Goal: Obtain resource: Download file/media

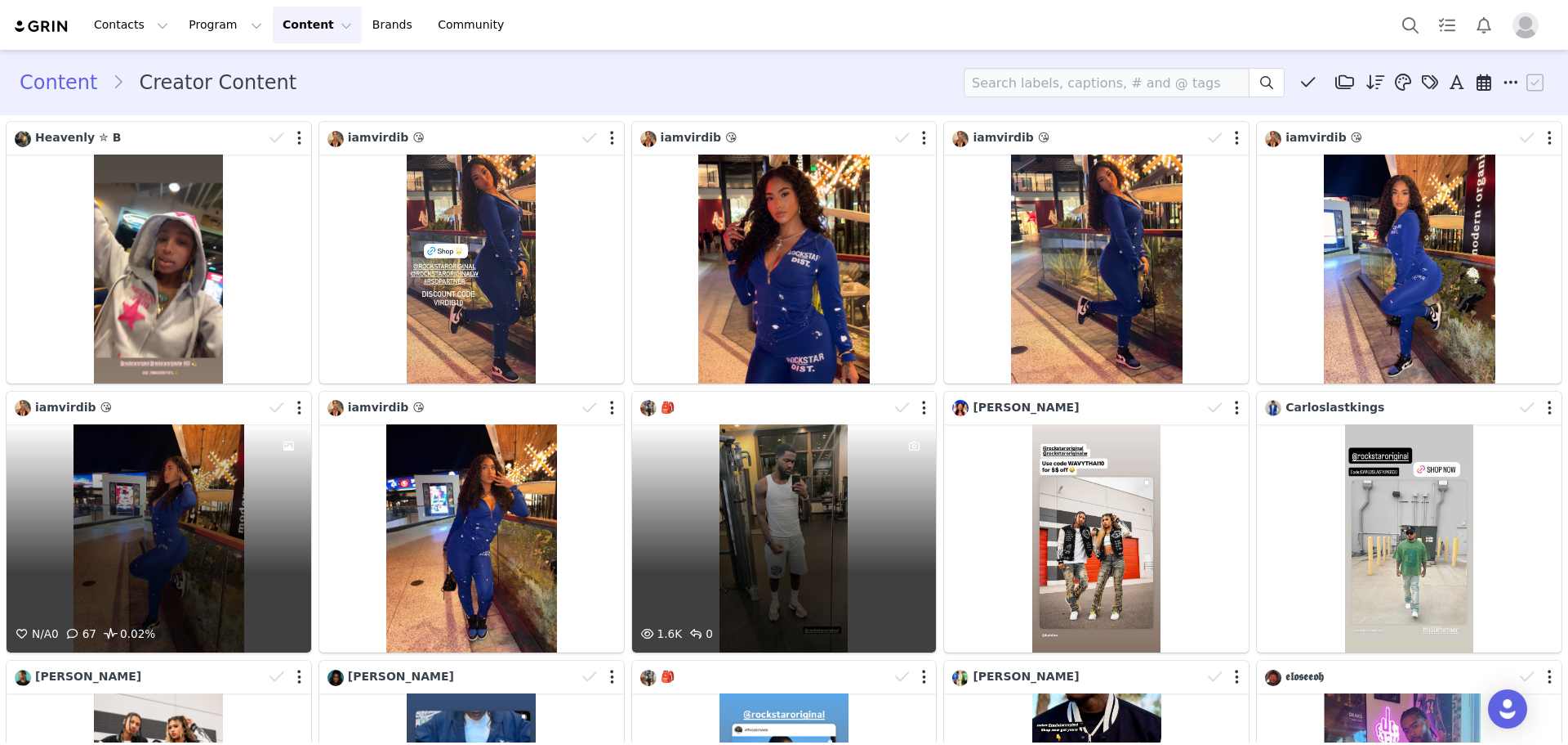
click at [225, 541] on div "N/A 0 67 0.02%" at bounding box center [159, 539] width 305 height 229
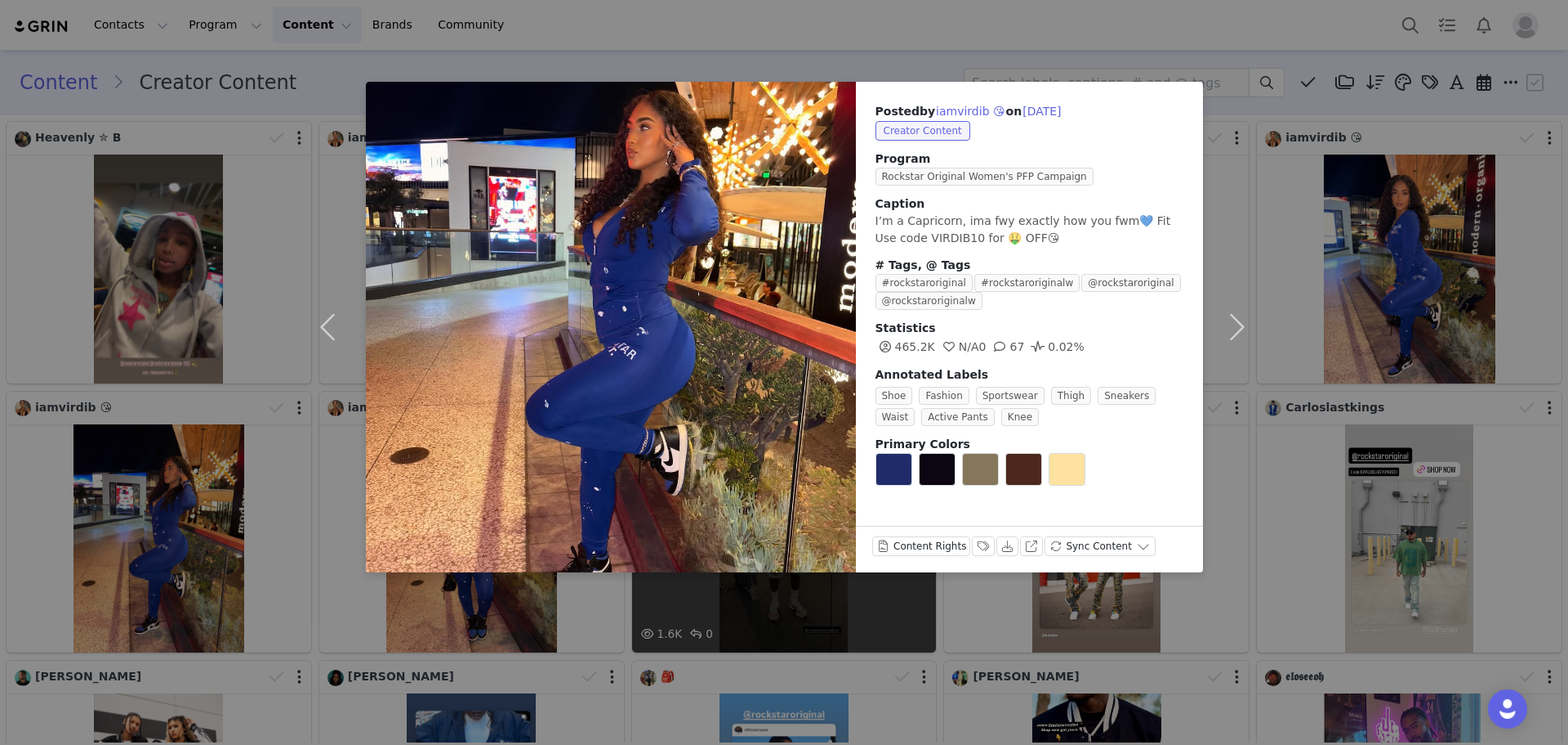
click at [198, 419] on div "Posted by iamvirdib 😘 on [DATE] Creator Content Program Rockstar Original Women…" at bounding box center [784, 372] width 1568 height 745
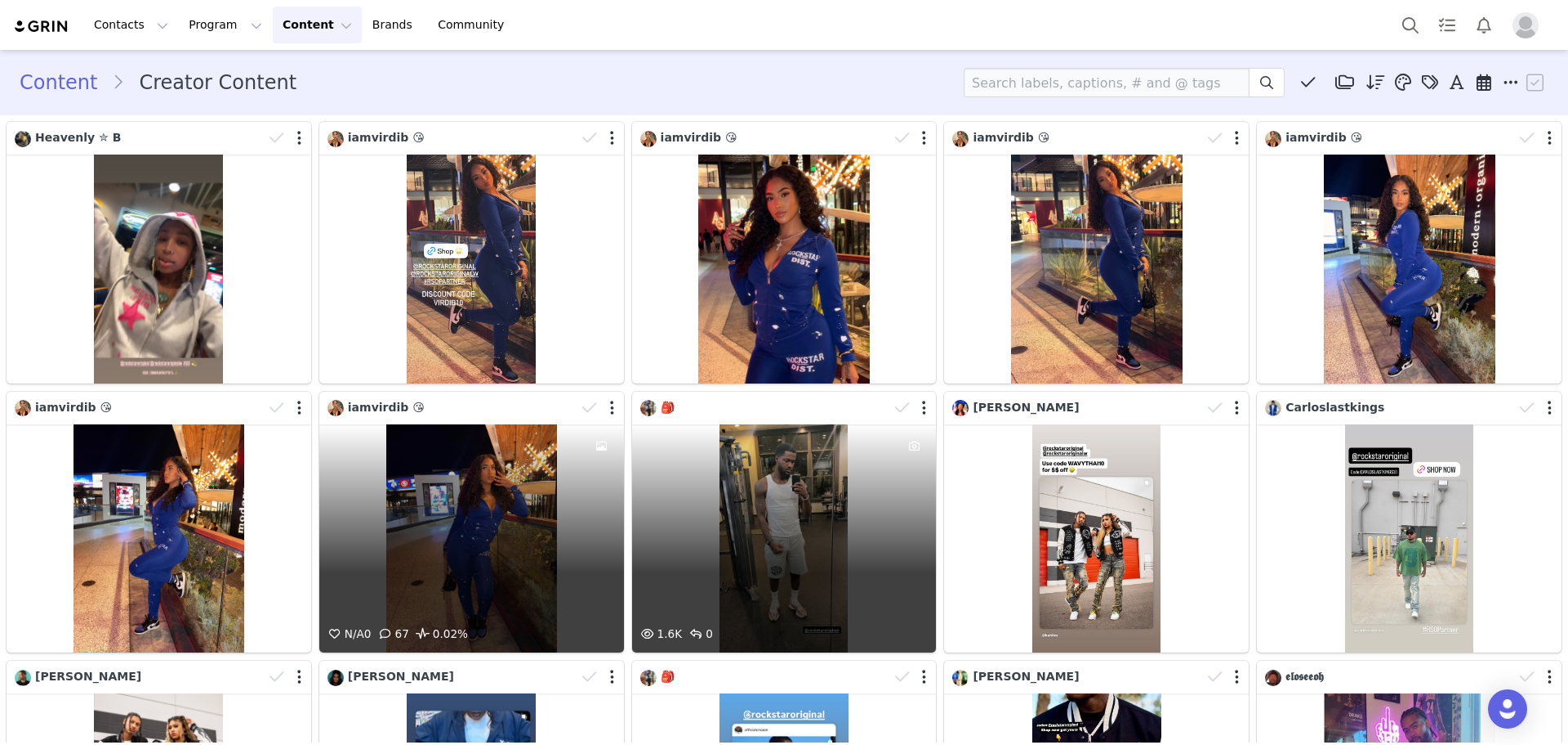
click at [470, 517] on div "N/A 0 67 0.02%" at bounding box center [472, 539] width 305 height 229
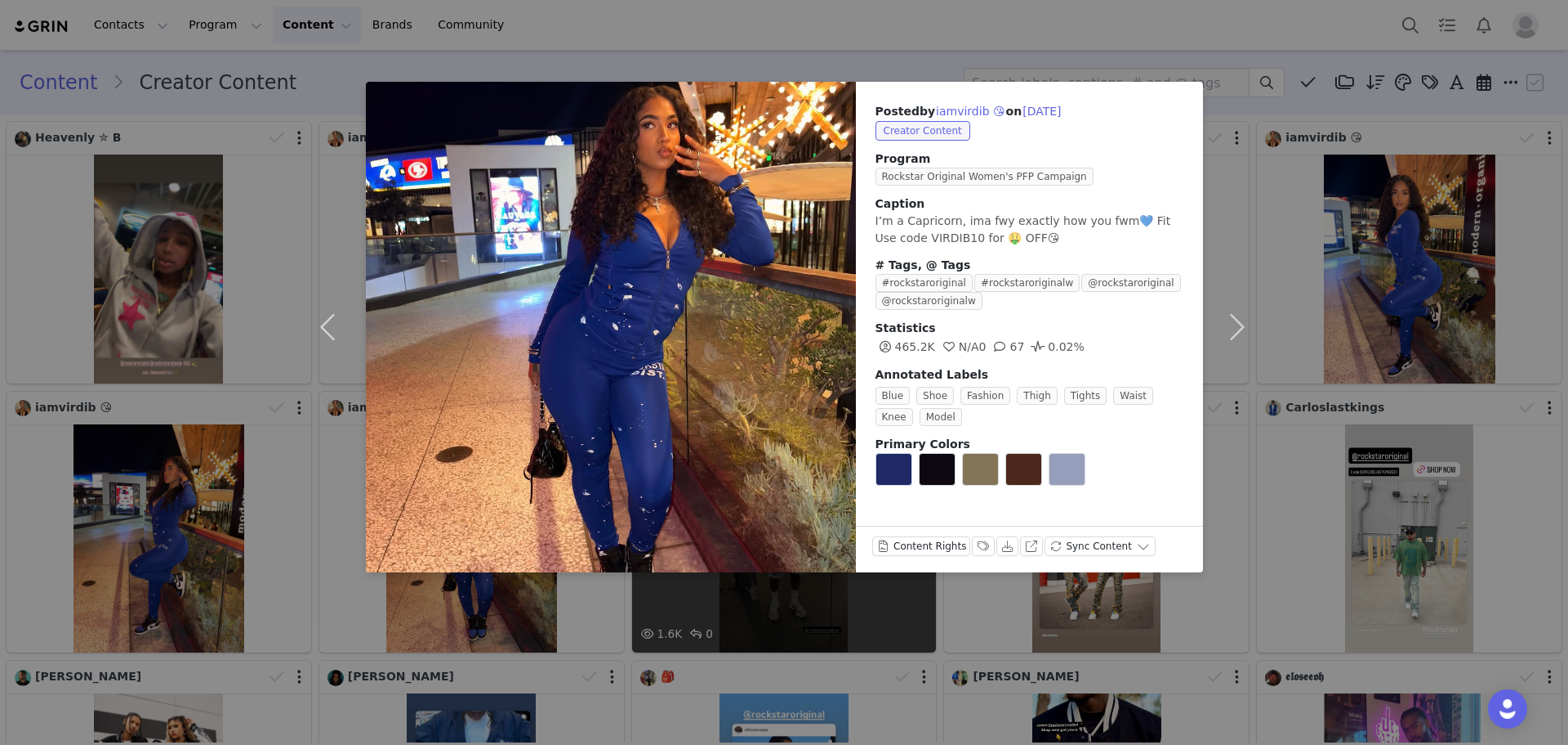
click at [267, 512] on div "Posted by iamvirdib 😘 on [DATE] Creator Content Program Rockstar Original Women…" at bounding box center [784, 372] width 1568 height 745
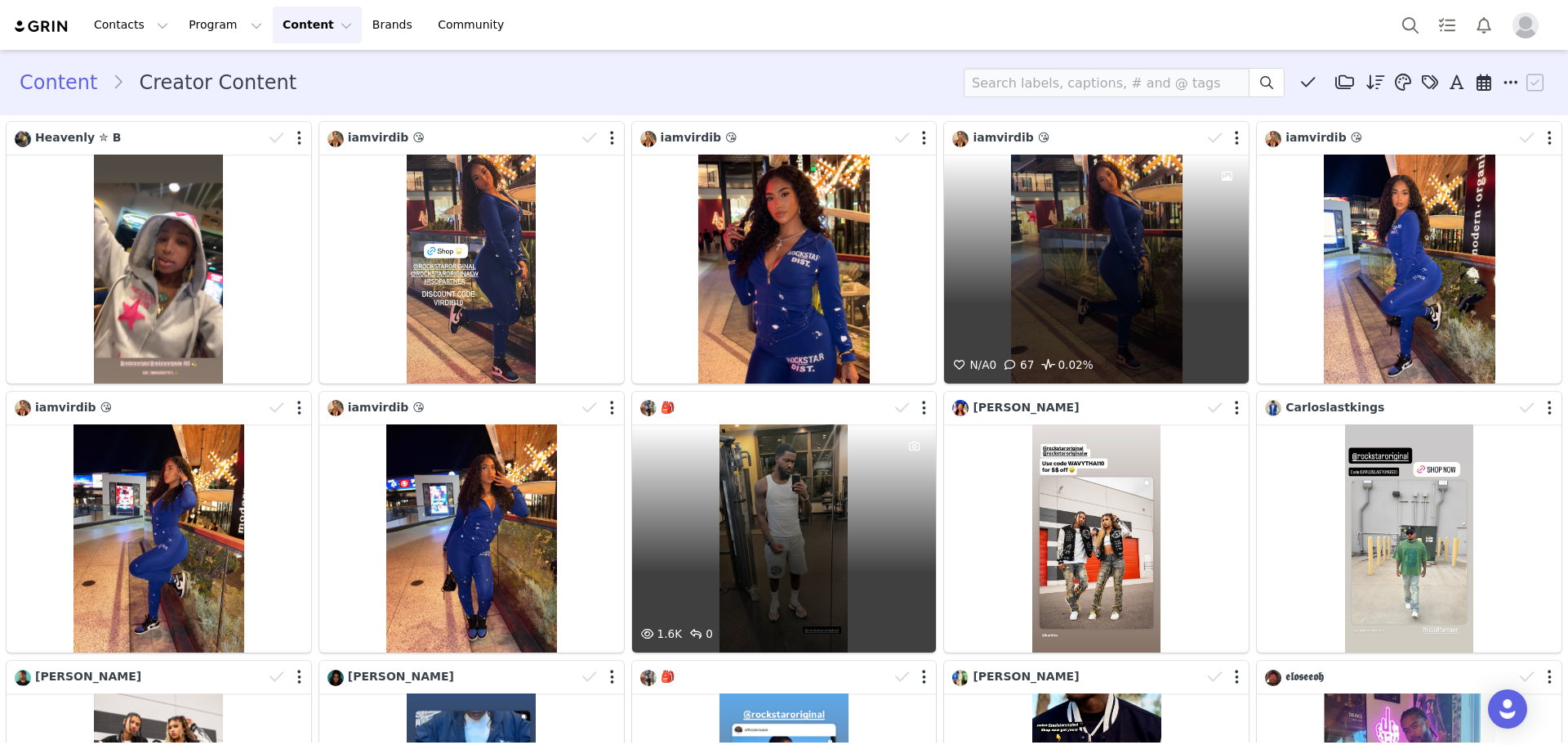
click at [1024, 205] on div "N/A 0 67 0.02%" at bounding box center [1096, 268] width 305 height 229
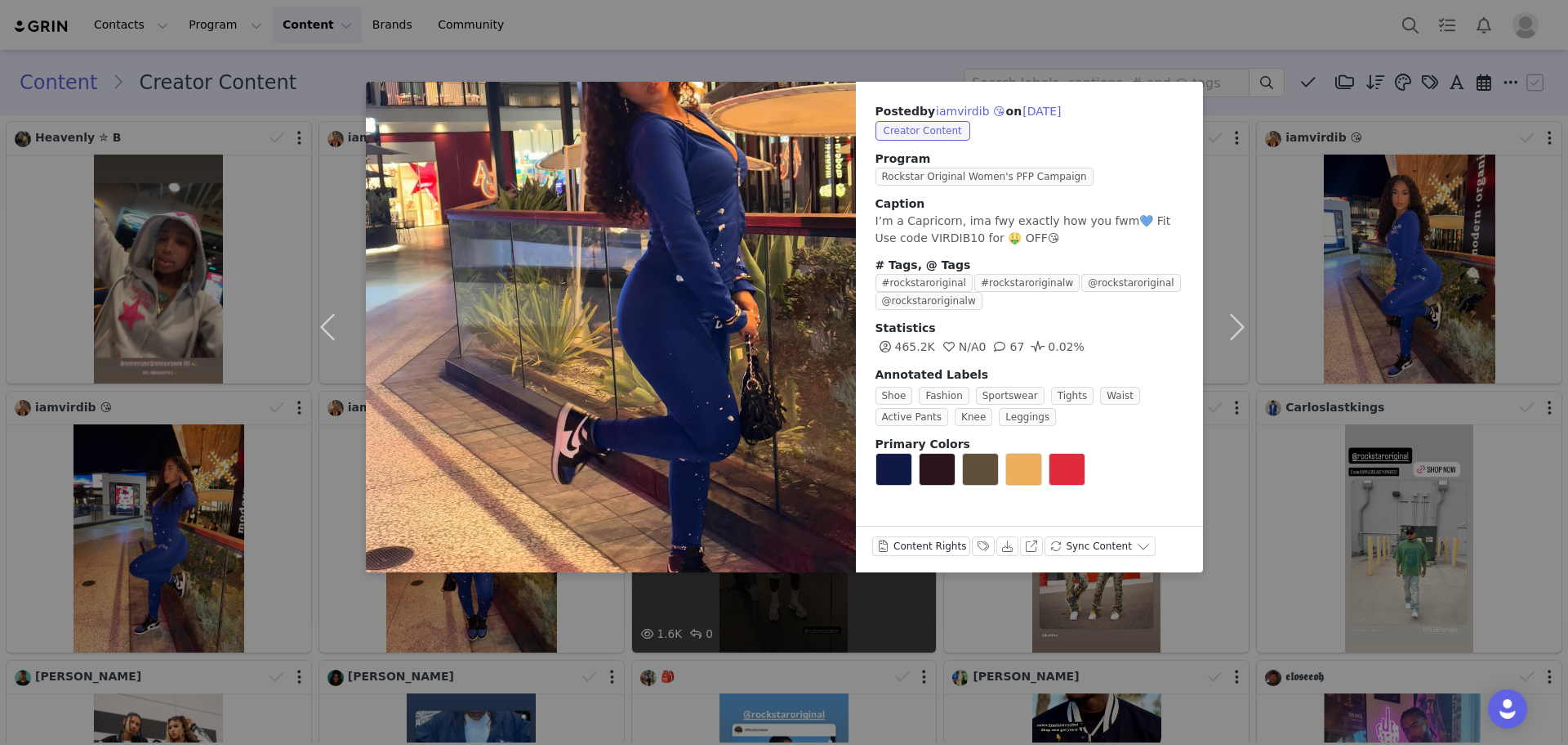
click at [1189, 226] on div "Posted by iamvirdib 😘 on [DATE] Creator Content Program Rockstar Original Women…" at bounding box center [1030, 294] width 347 height 424
click at [1367, 246] on div "Posted by iamvirdib 😘 on [DATE] Creator Content Program Rockstar Original Women…" at bounding box center [784, 372] width 1568 height 745
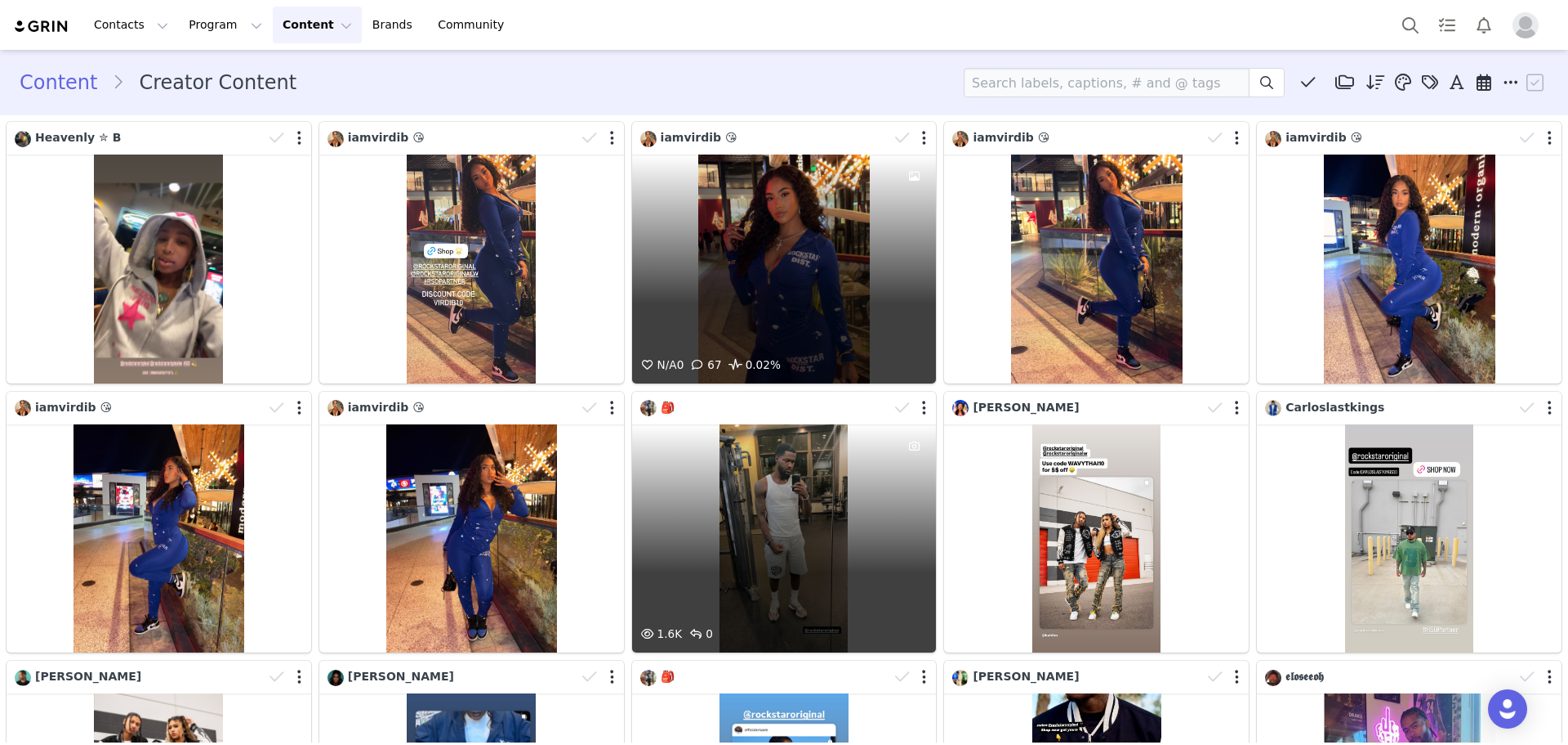
click at [657, 203] on div "N/A 0 67 0.02%" at bounding box center [784, 268] width 305 height 229
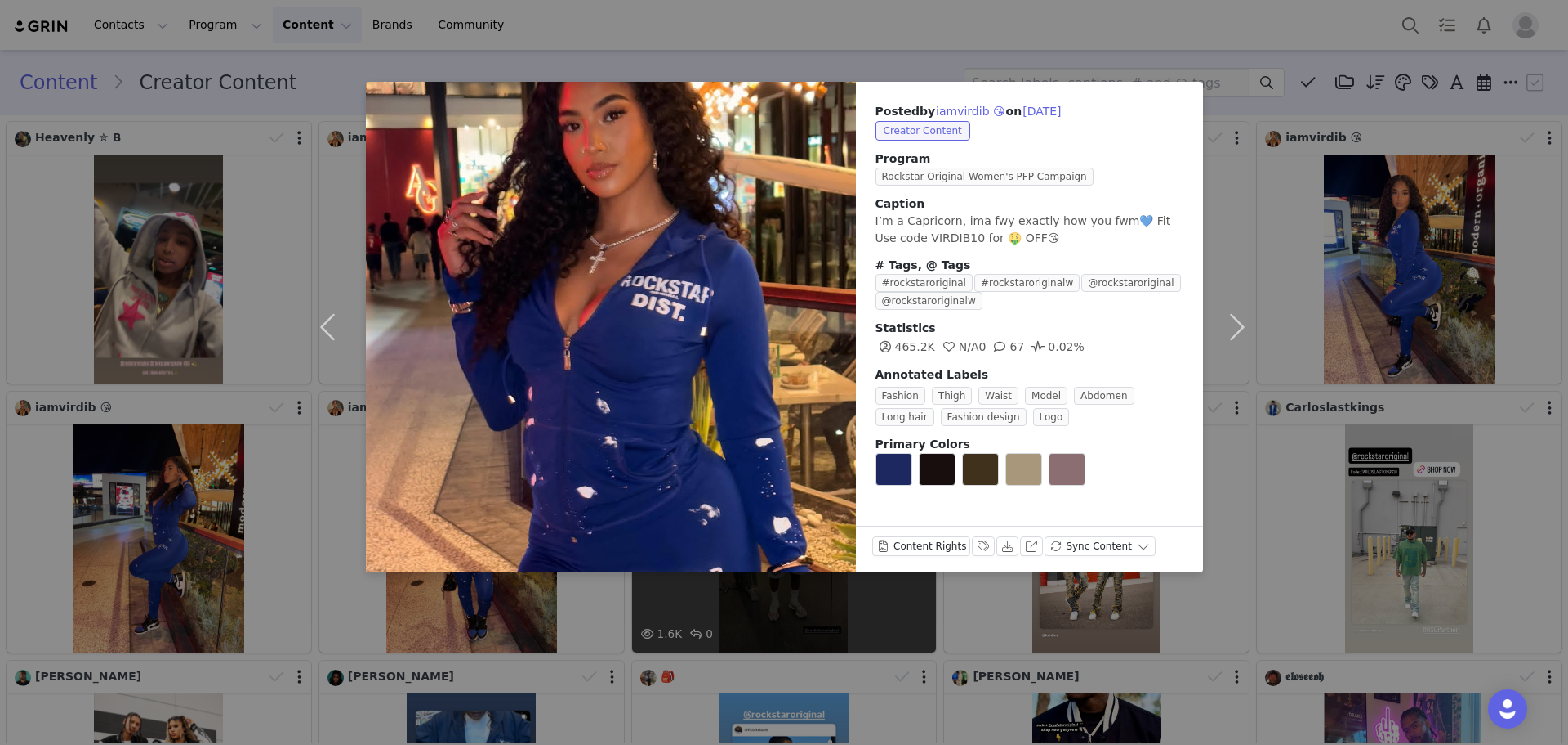
click at [1380, 180] on div "Posted by iamvirdib 😘 on [DATE] Creator Content Program Rockstar Original Women…" at bounding box center [784, 372] width 1568 height 745
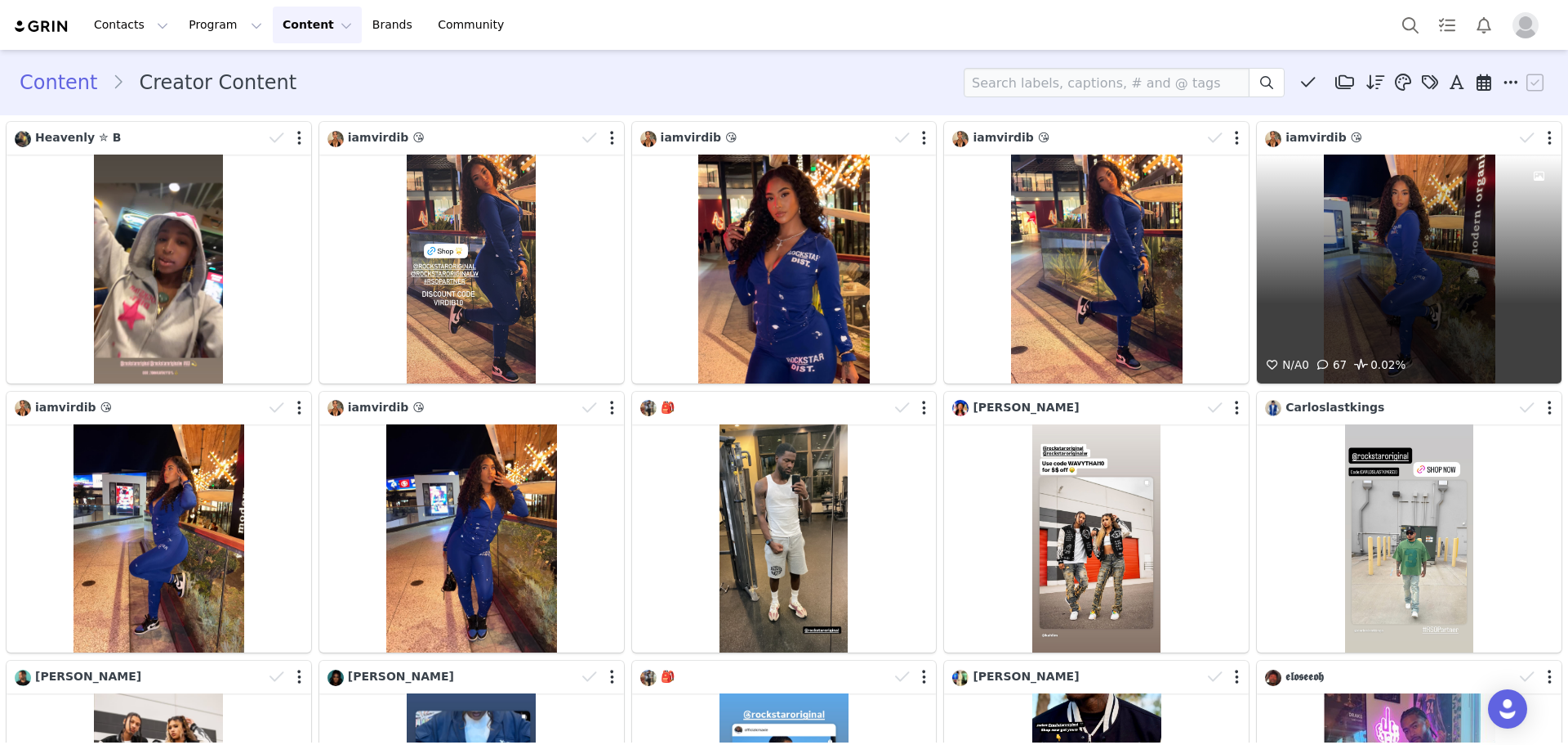
drag, startPoint x: 1281, startPoint y: 326, endPoint x: 1341, endPoint y: 307, distance: 62.9
click at [1341, 307] on div "N/A 0 67 0.02%" at bounding box center [1409, 268] width 305 height 229
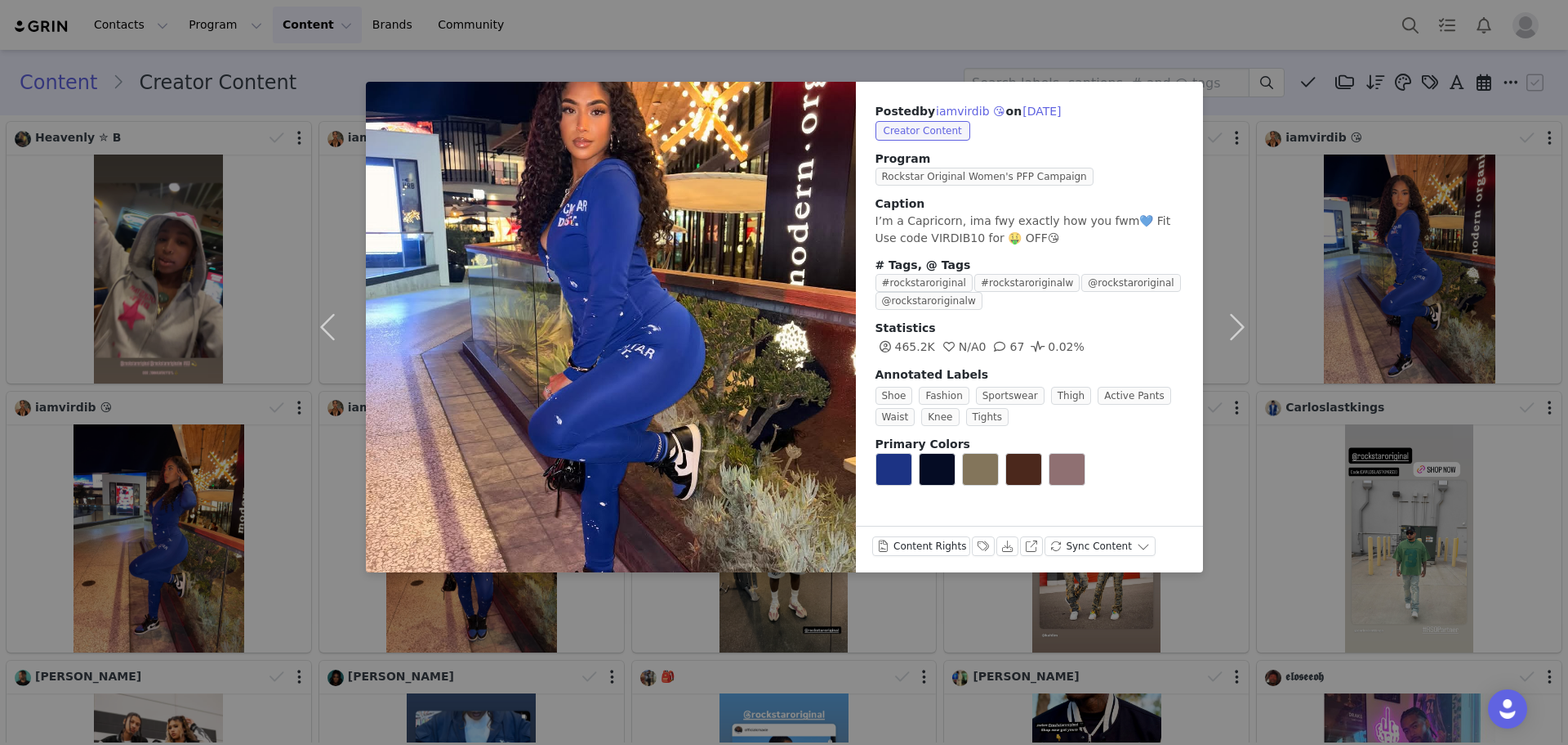
click at [1341, 307] on div "Posted by iamvirdib 😘 on [DATE] Creator Content Program Rockstar Original Women…" at bounding box center [784, 372] width 1568 height 745
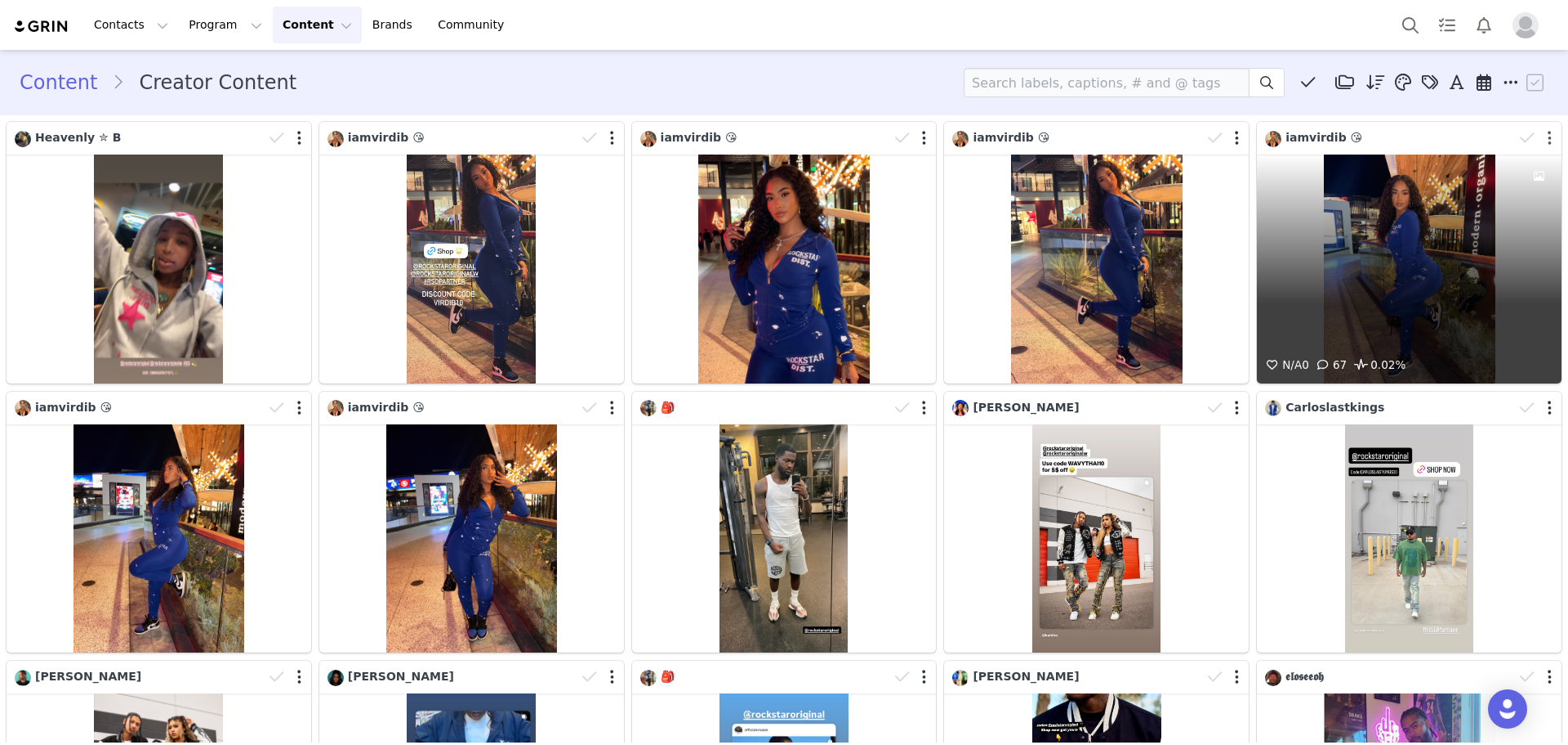
click at [1548, 139] on button "button" at bounding box center [1549, 138] width 4 height 17
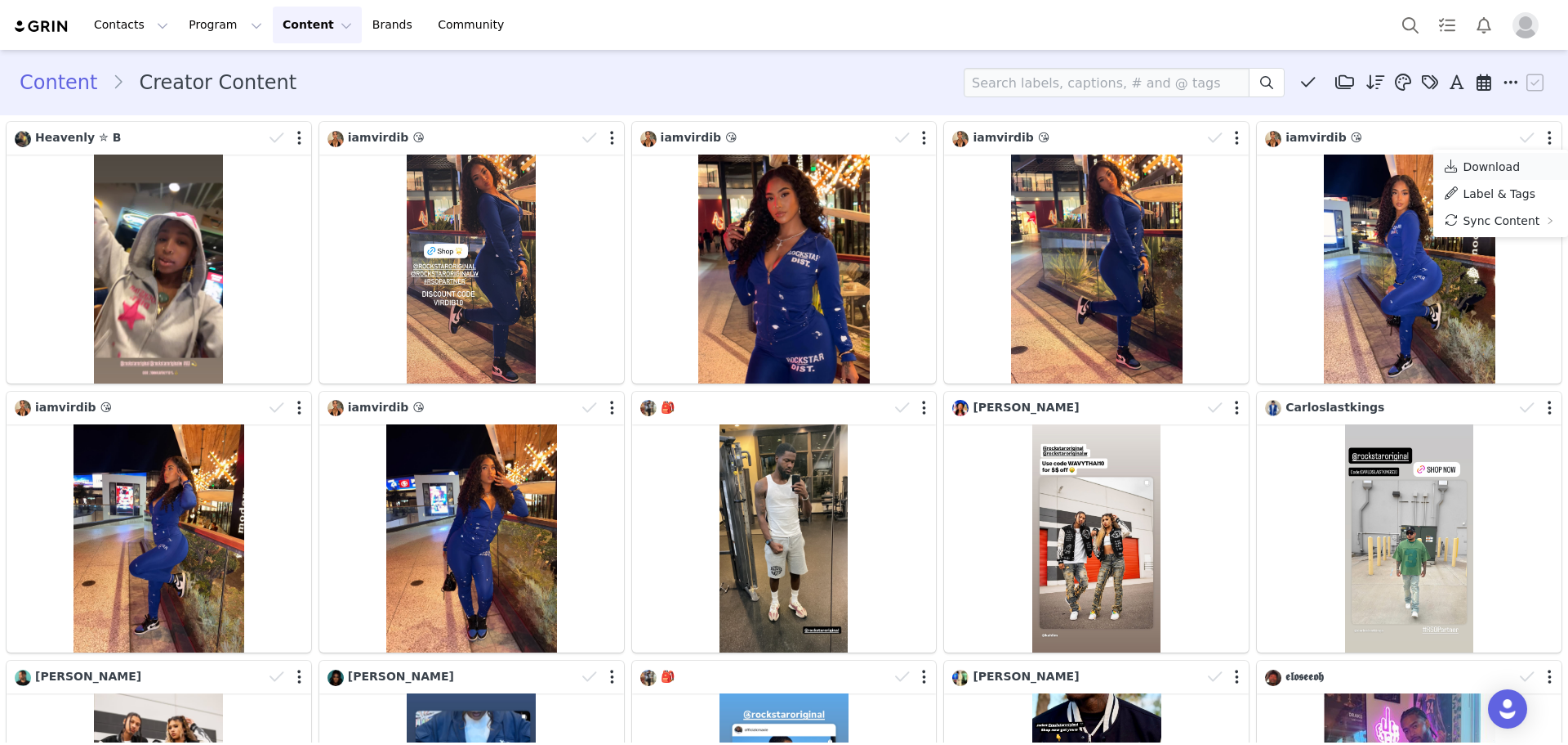
click at [1511, 167] on span "Download" at bounding box center [1492, 166] width 58 height 13
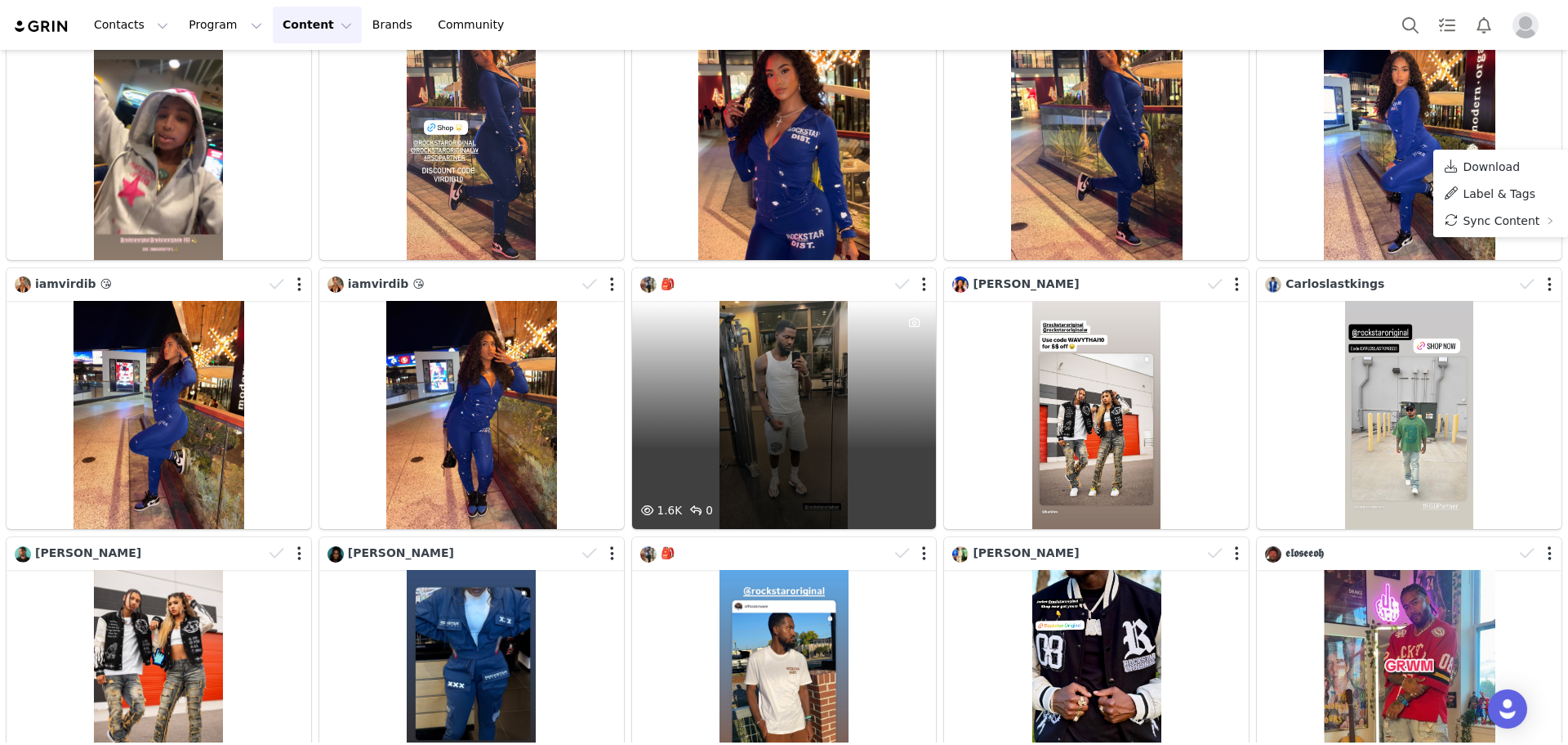
scroll to position [163, 0]
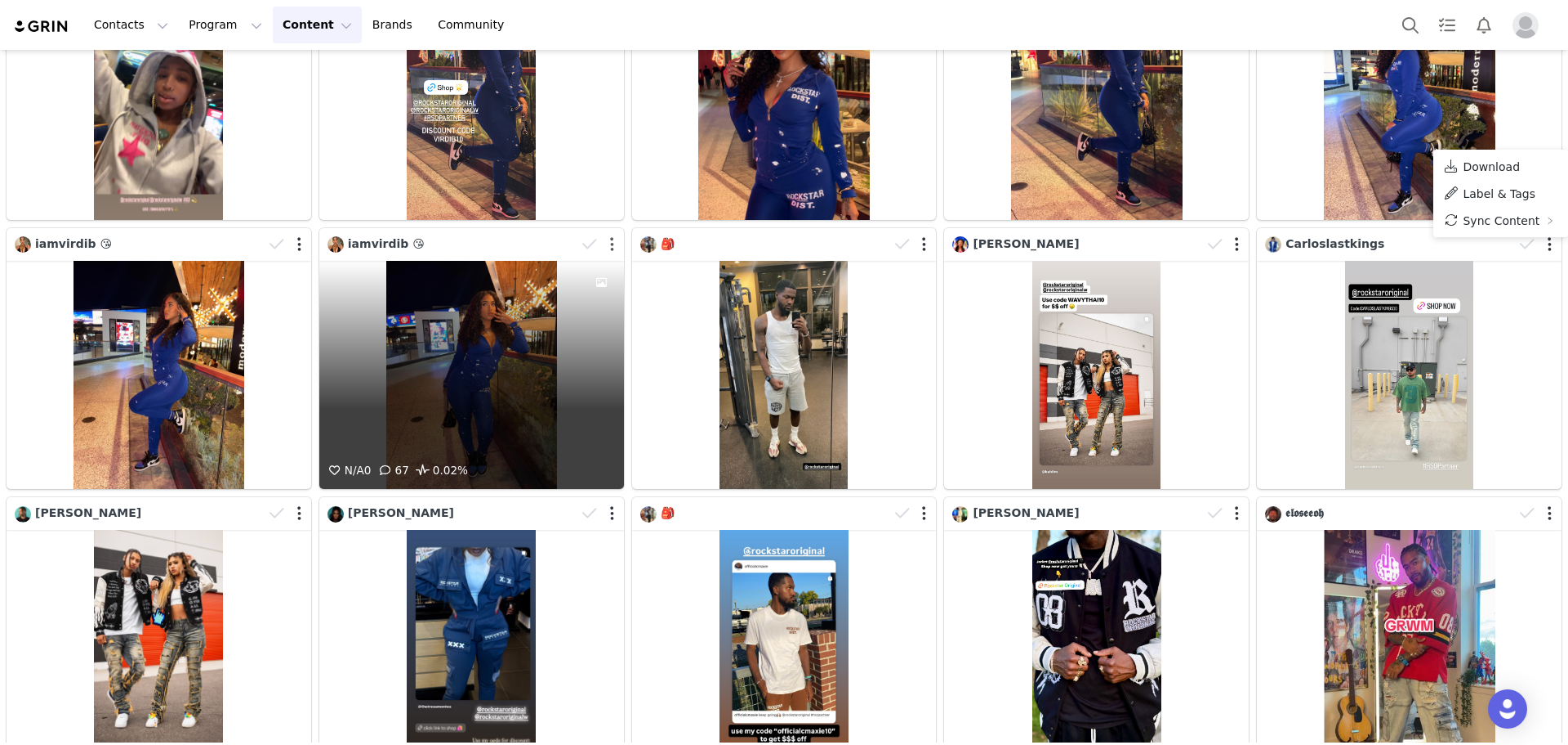
click at [610, 241] on button "button" at bounding box center [612, 244] width 4 height 17
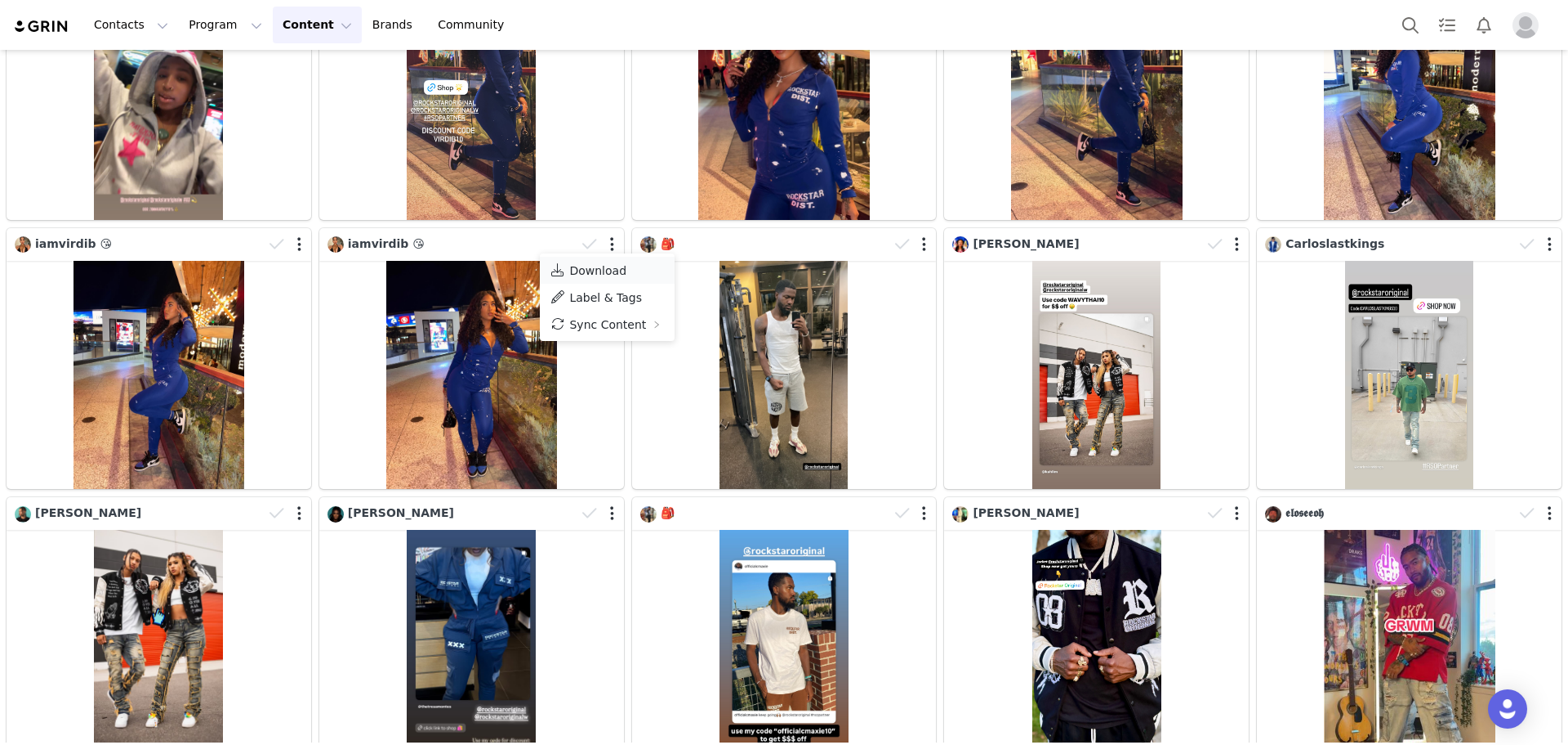
click at [604, 273] on span "Download" at bounding box center [598, 270] width 58 height 13
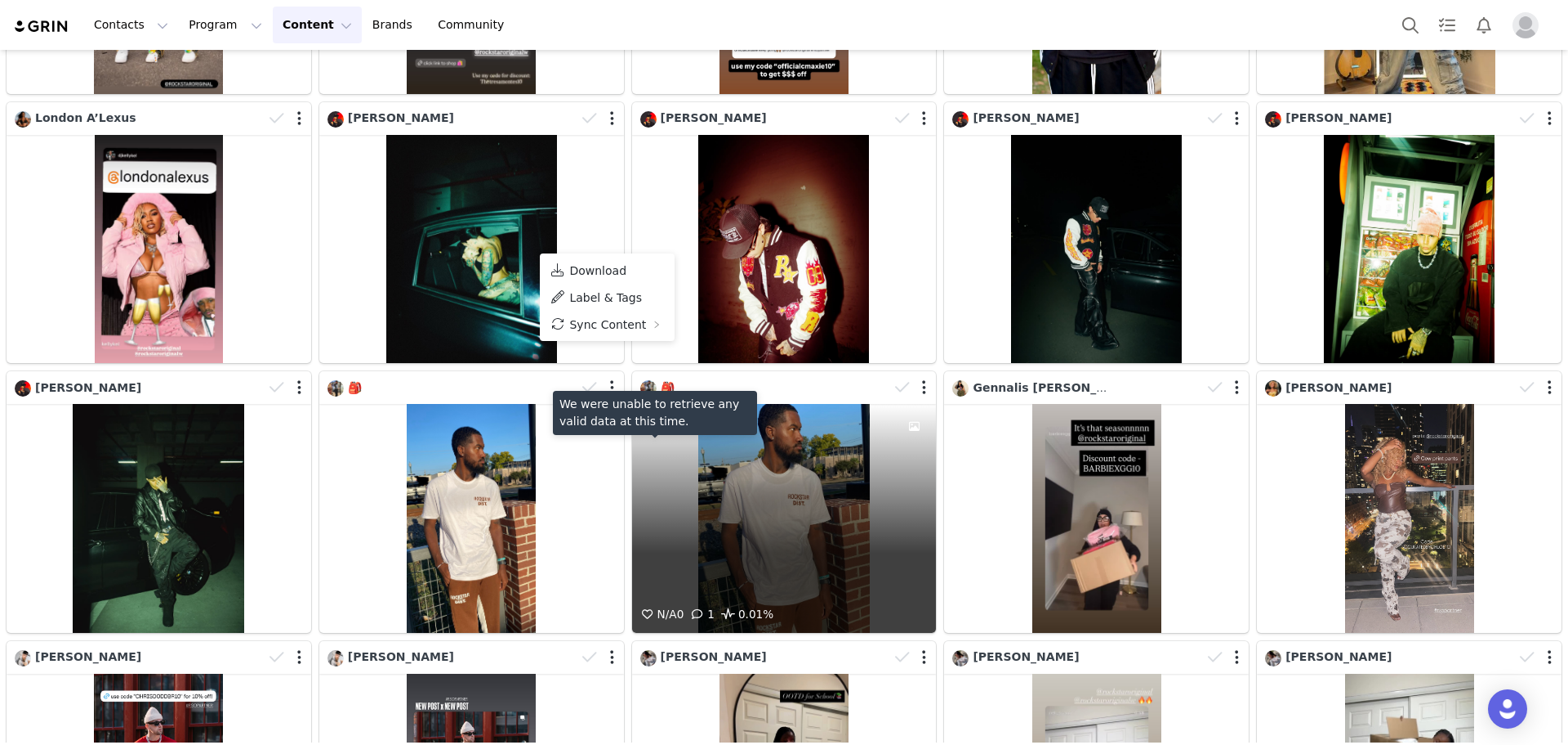
scroll to position [817, 0]
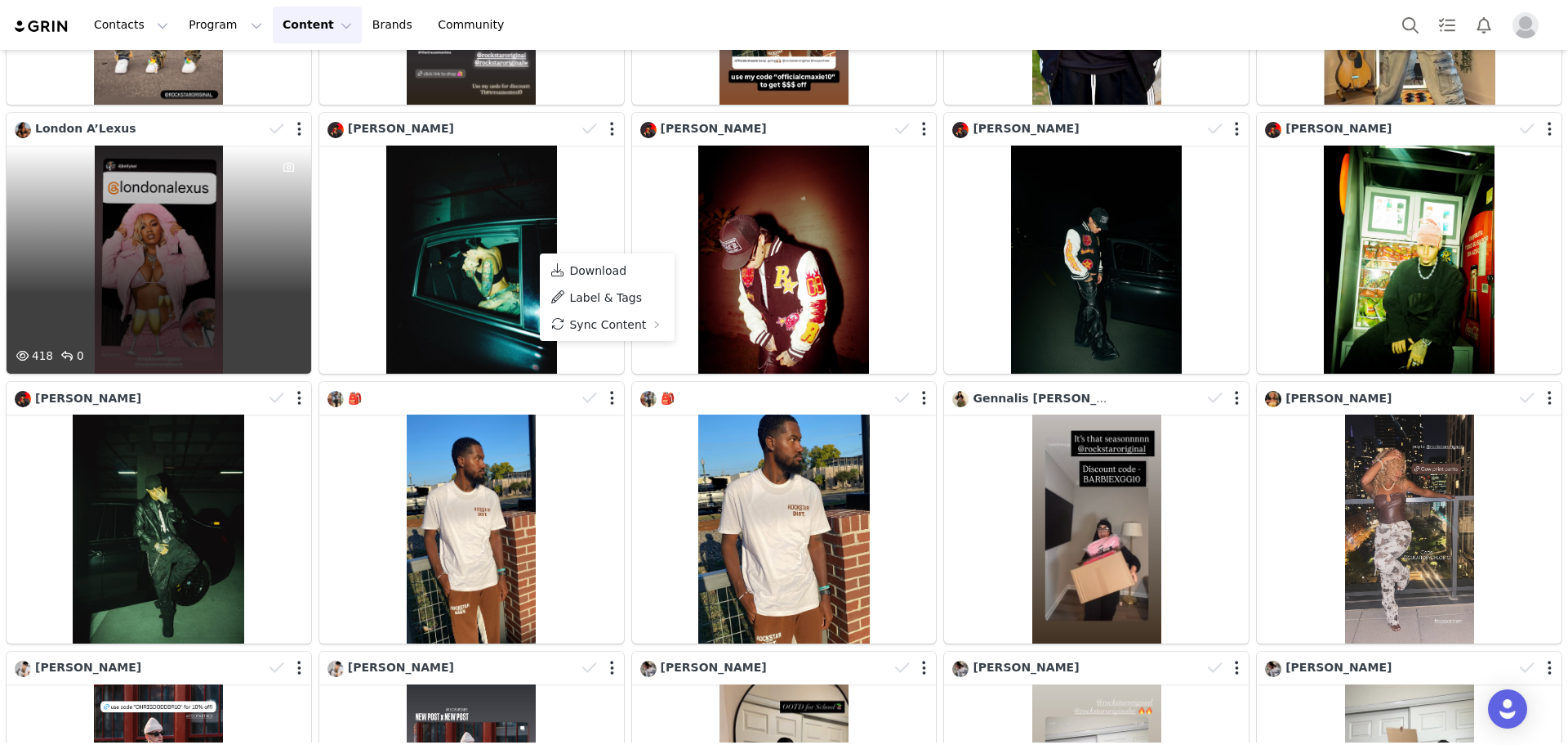
click at [140, 261] on div "418 0" at bounding box center [159, 260] width 305 height 229
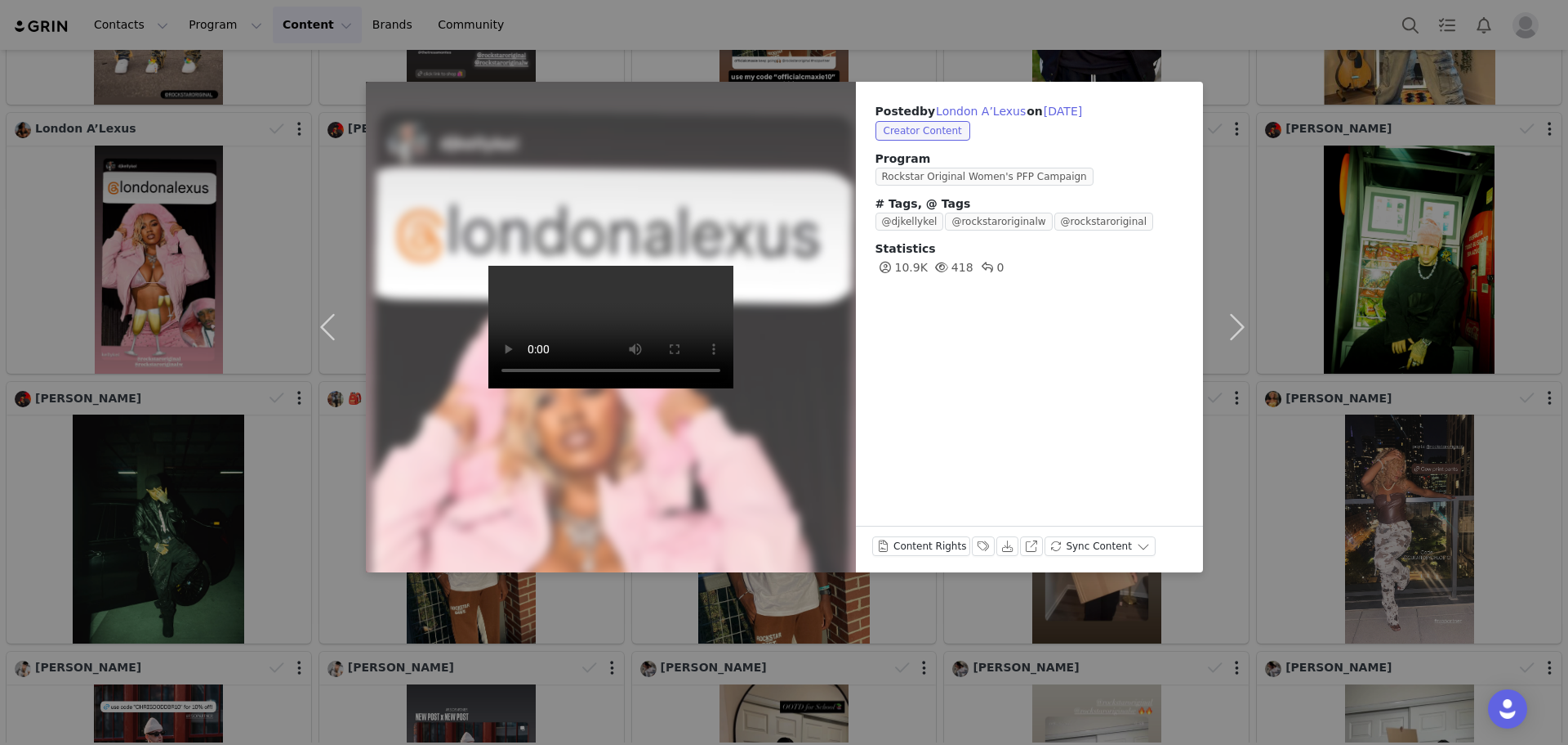
click at [421, 255] on div at bounding box center [611, 327] width 539 height 540
click at [438, 286] on div at bounding box center [611, 327] width 539 height 540
click at [1554, 137] on div "Posted by London A’Lexus on [DATE] Creator Content Program Rockstar Original Wo…" at bounding box center [784, 372] width 1568 height 745
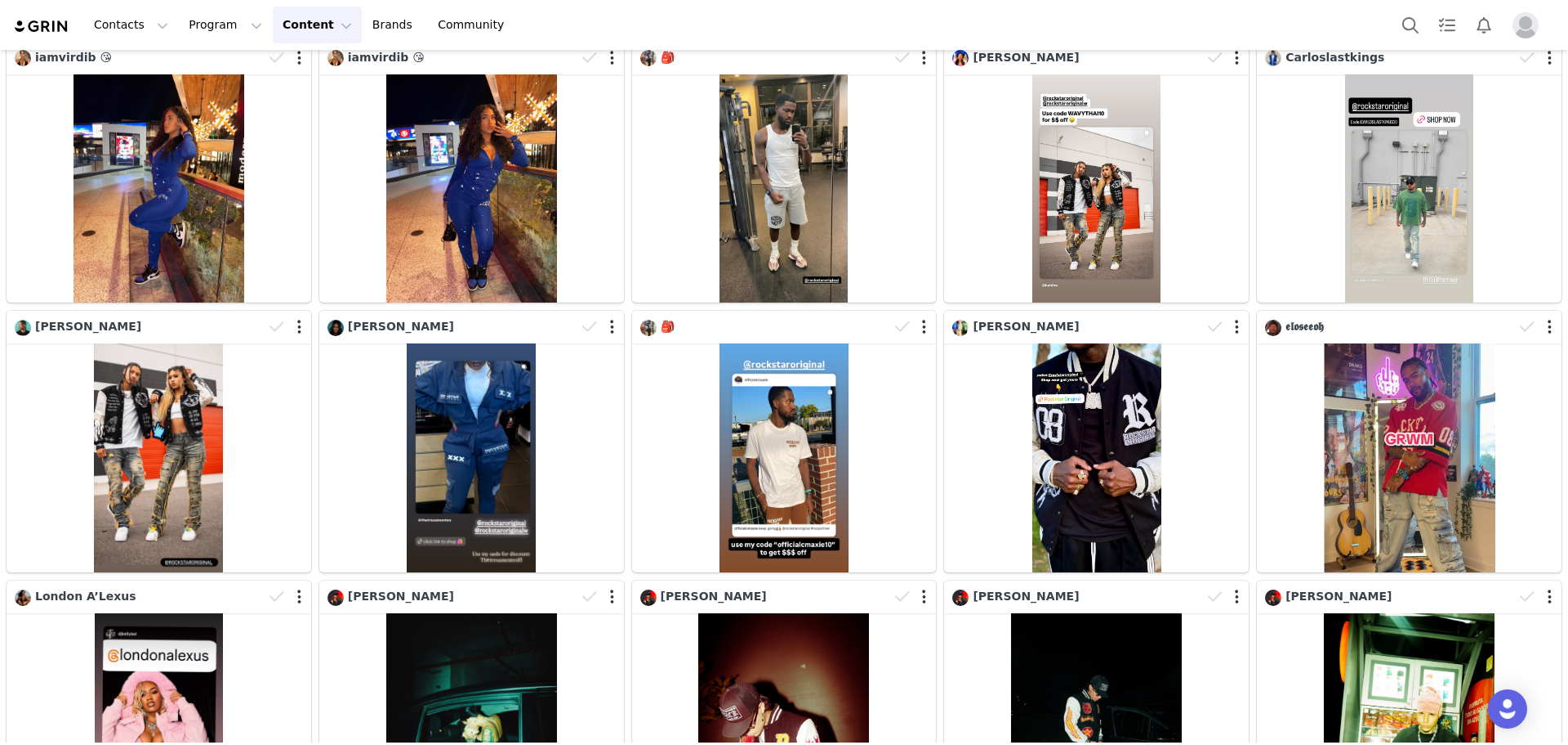
scroll to position [0, 0]
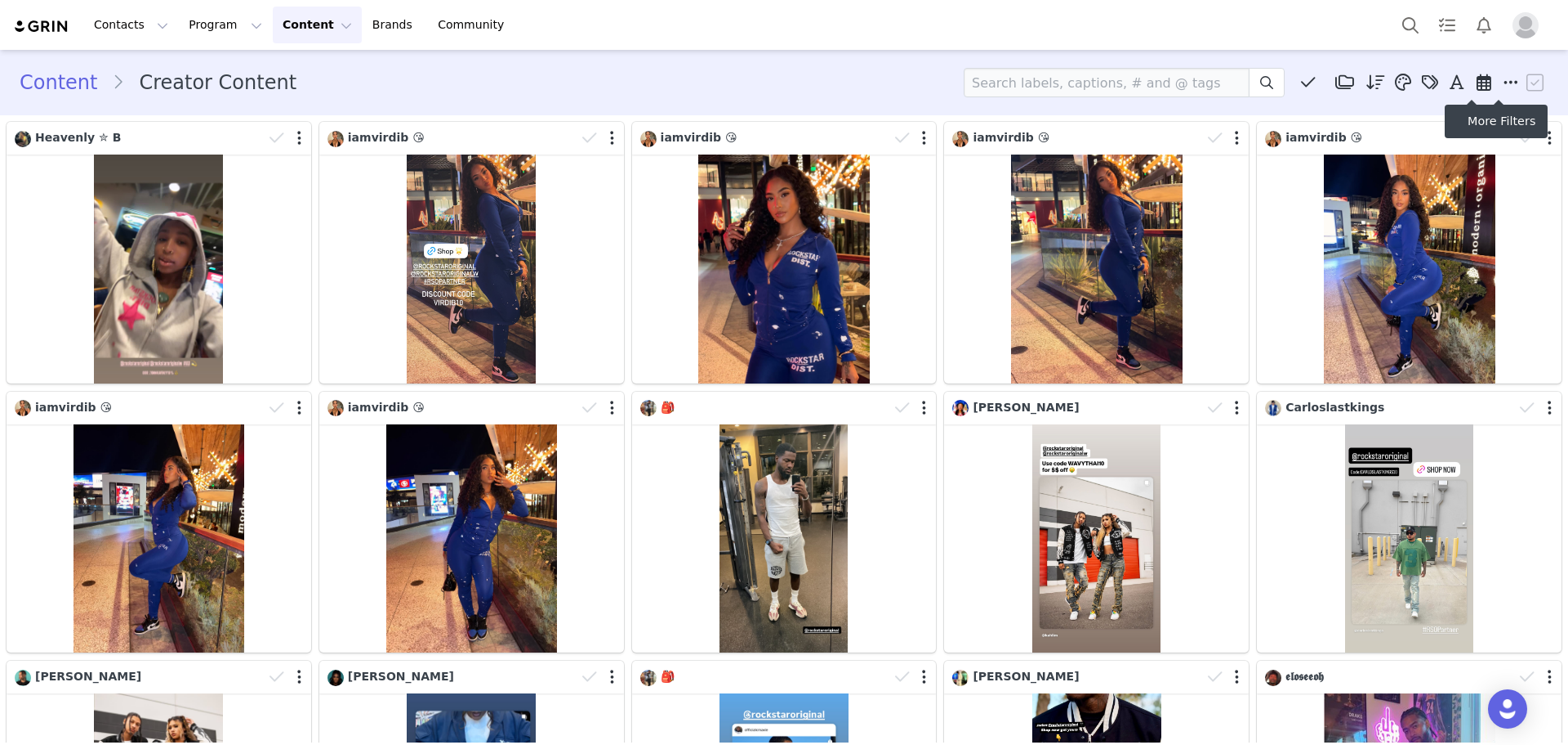
click at [1504, 74] on icon at bounding box center [1511, 83] width 15 height 17
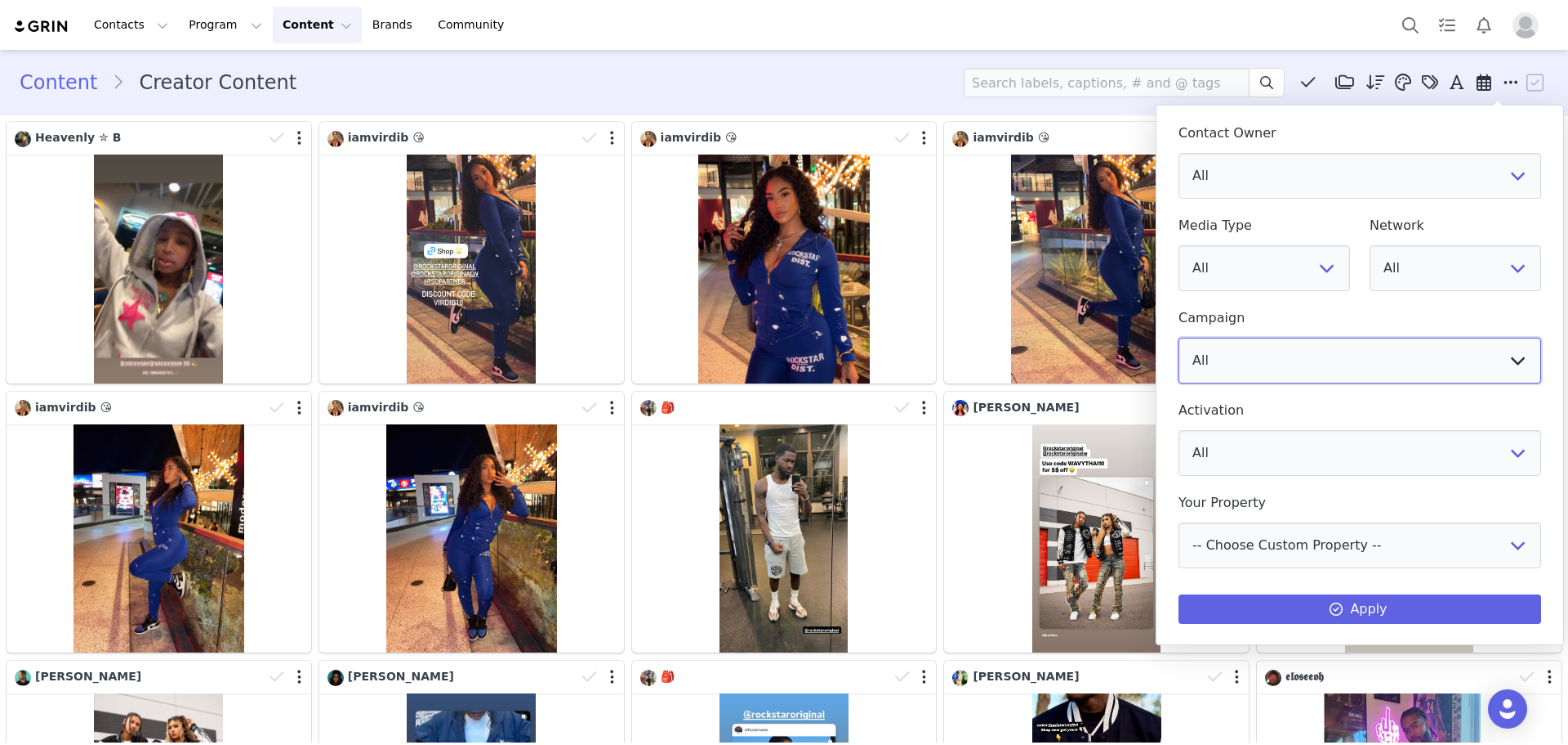
click at [1272, 339] on select "All Rockstar Original PFP Kids Campaign INTERNAL USE ONLY DNR Campaign PAID INF…" at bounding box center [1360, 359] width 363 height 46
select select "54eadcb9-ebeb-4dd8-bc2a-f27398889063"
click at [1179, 337] on select "All Rockstar Original PFP Kids Campaign INTERNAL USE ONLY DNR Campaign PAID INF…" at bounding box center [1360, 359] width 363 height 46
click at [1354, 598] on button "Apply" at bounding box center [1360, 609] width 363 height 30
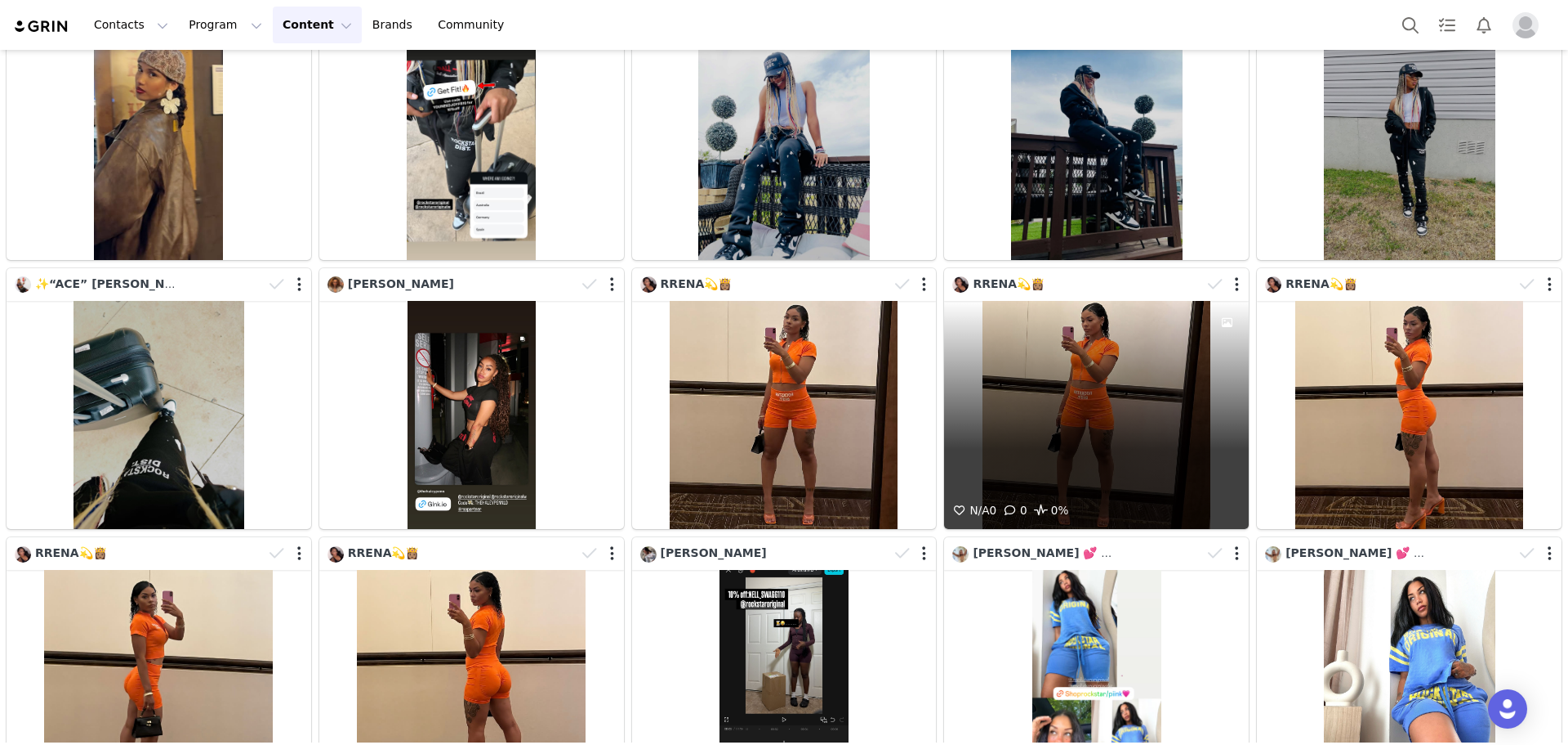
scroll to position [1471, 0]
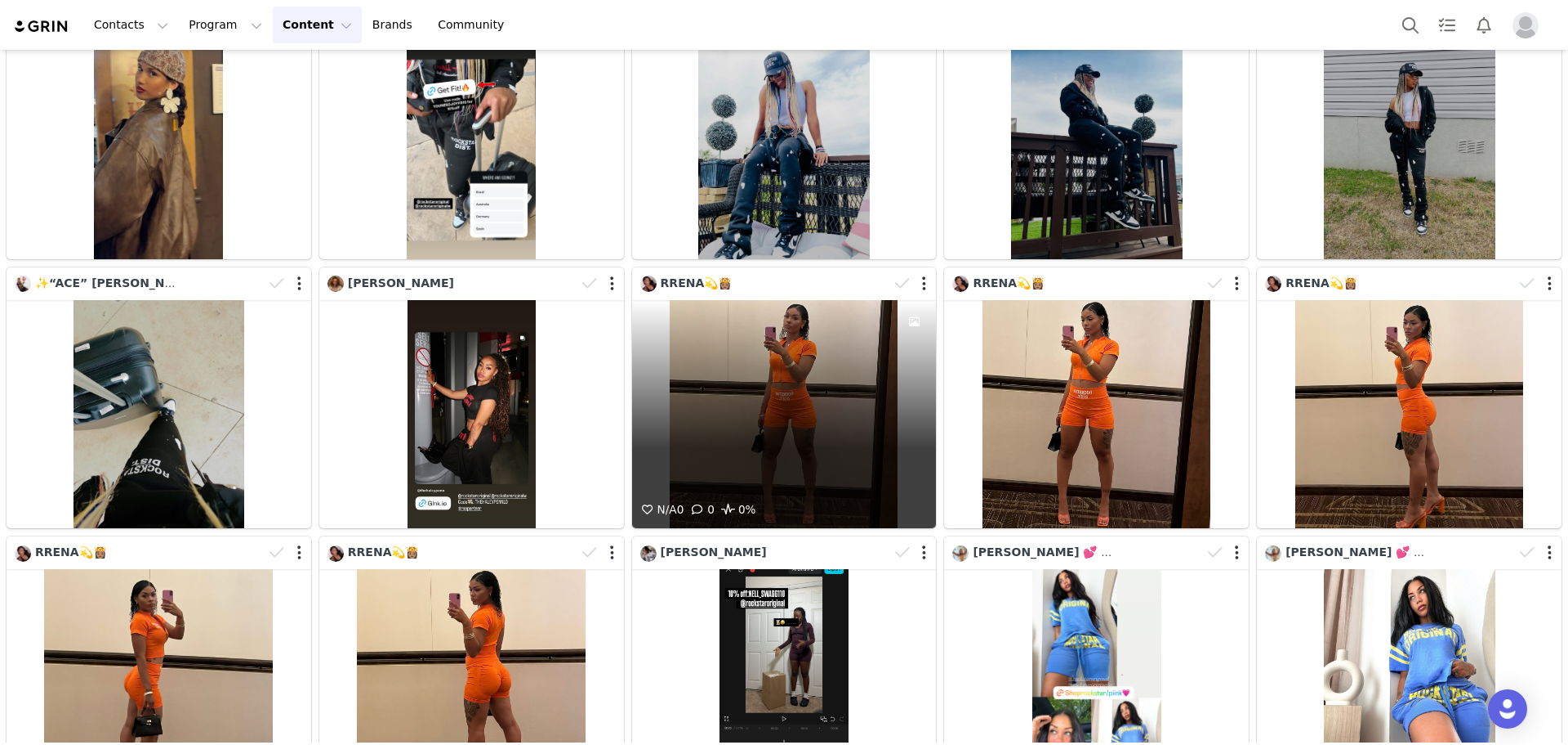
click at [732, 388] on div "N/A 0 0 0%" at bounding box center [784, 414] width 305 height 229
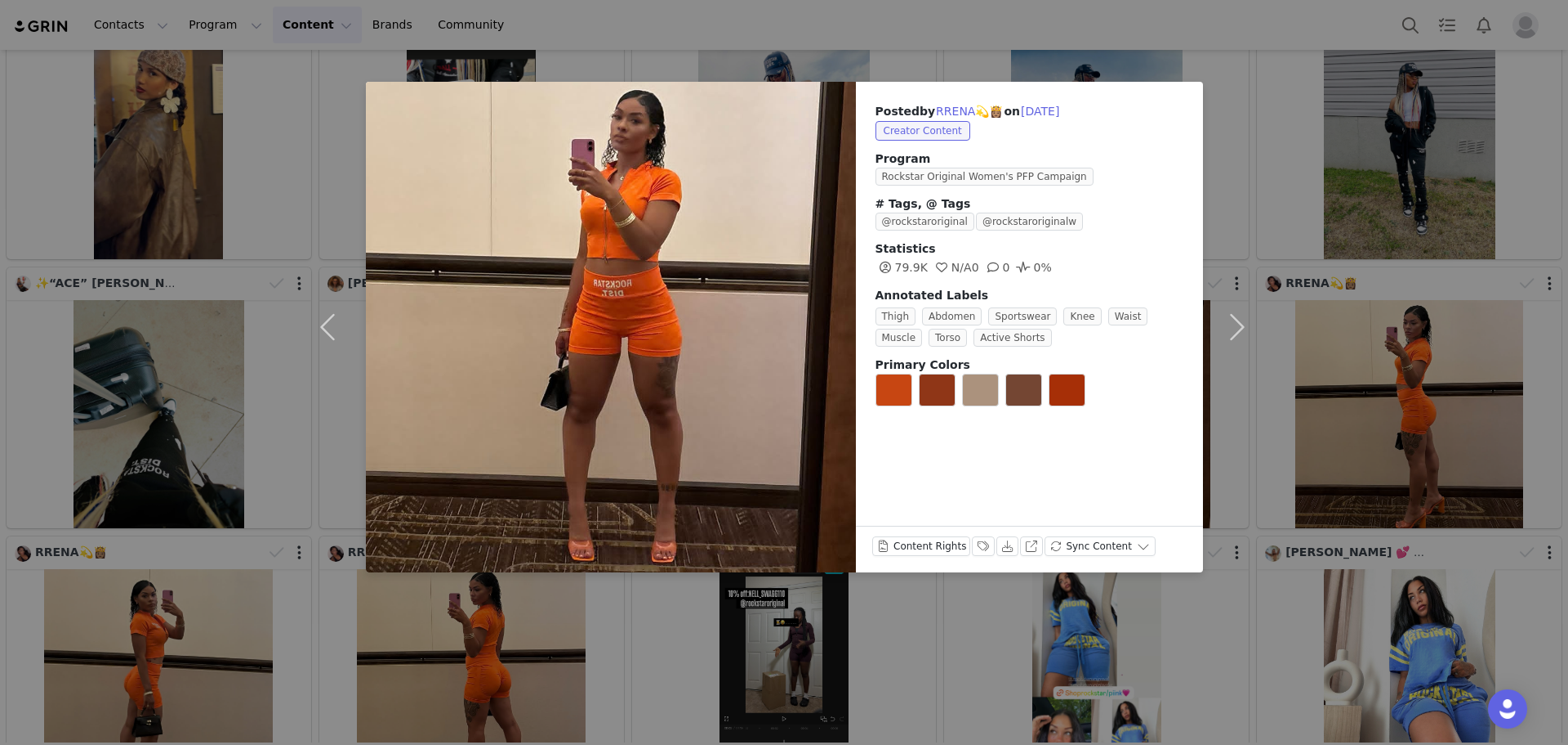
click at [1276, 670] on div "Posted by RRENA💫👸🏽 on [DATE] Creator Content Program Rockstar Original Women's …" at bounding box center [784, 372] width 1568 height 745
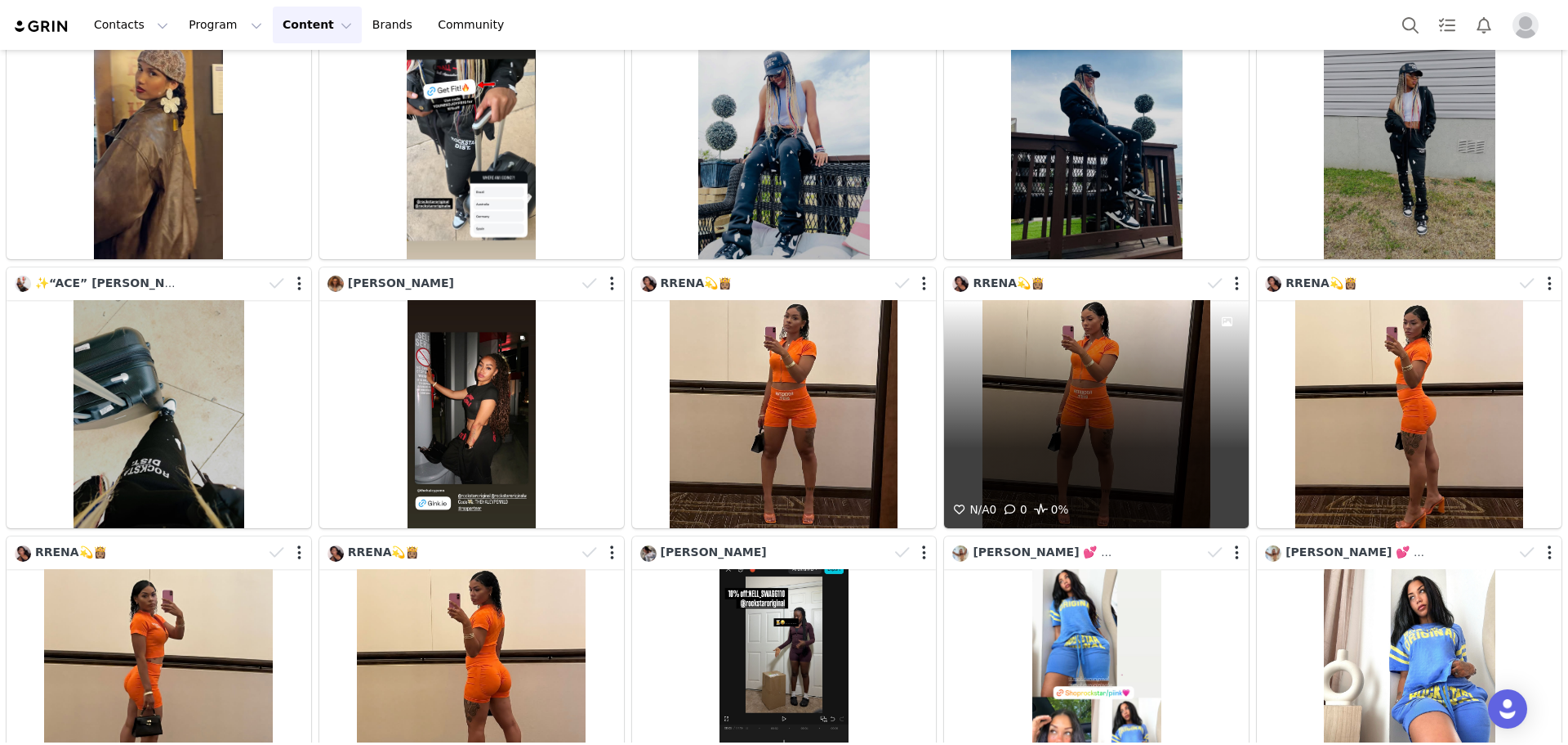
click at [1139, 479] on div "N/A 0 0 0%" at bounding box center [1096, 414] width 305 height 229
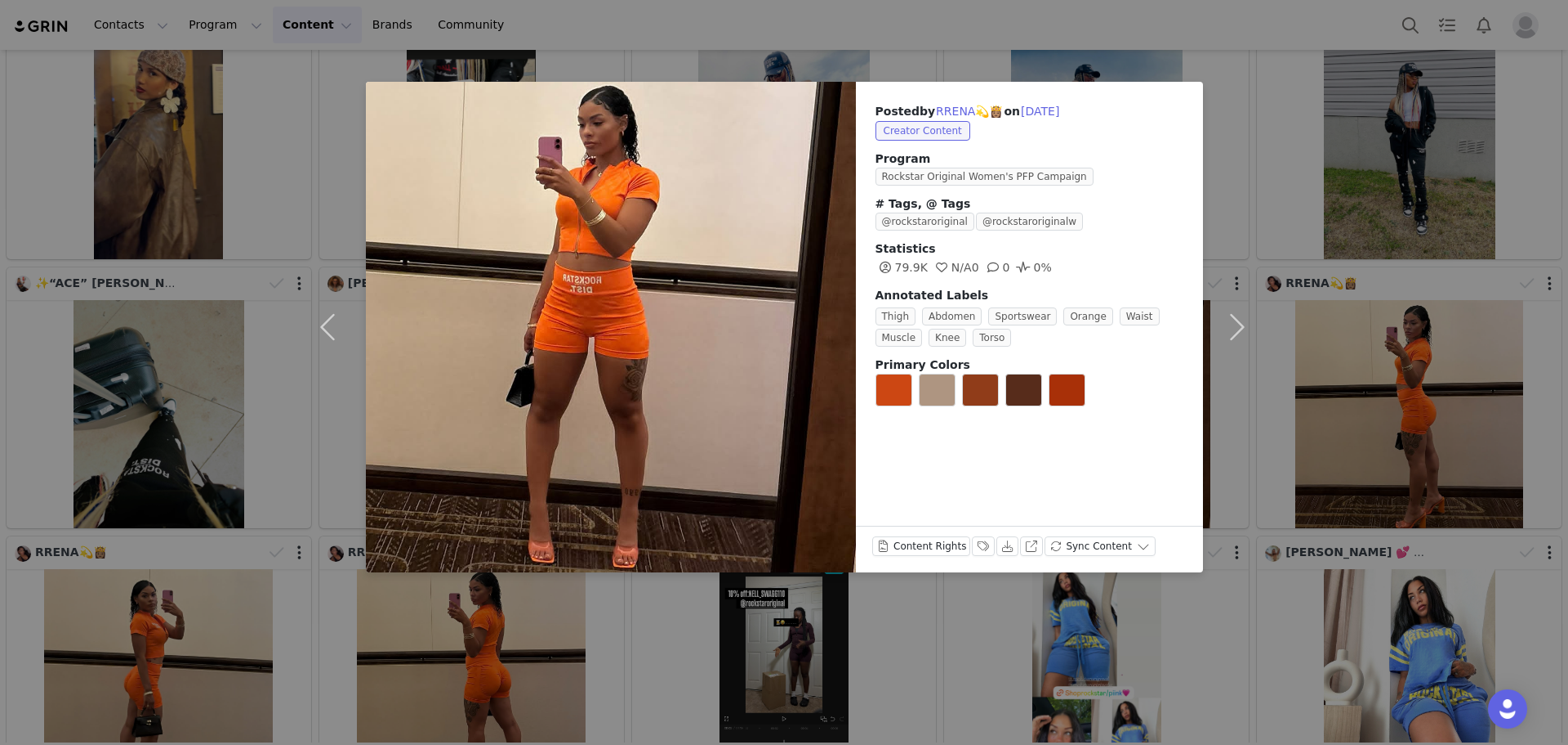
click at [1307, 533] on div "Posted by RRENA💫👸🏽 on [DATE] Creator Content Program Rockstar Original Women's …" at bounding box center [784, 372] width 1568 height 745
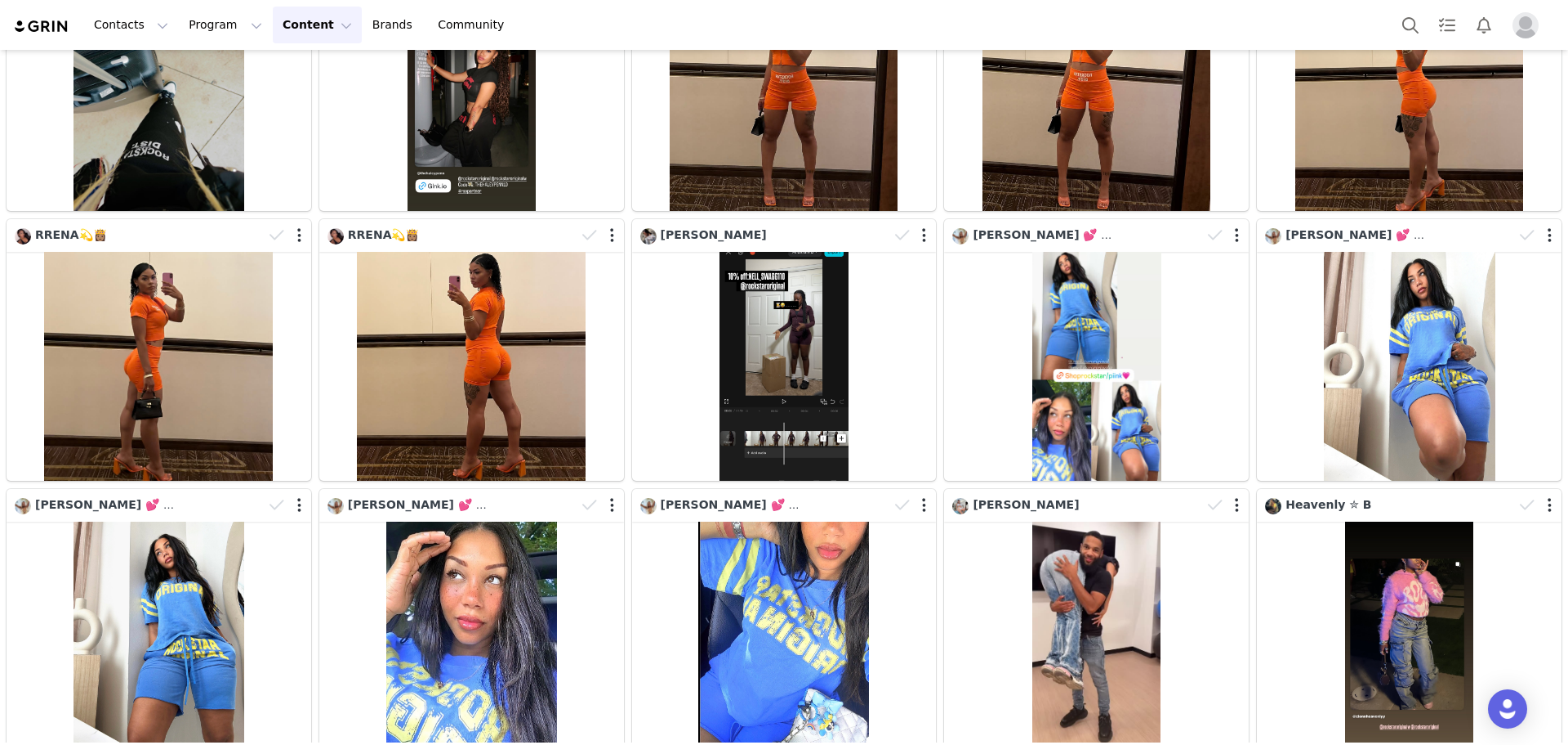
scroll to position [1821, 0]
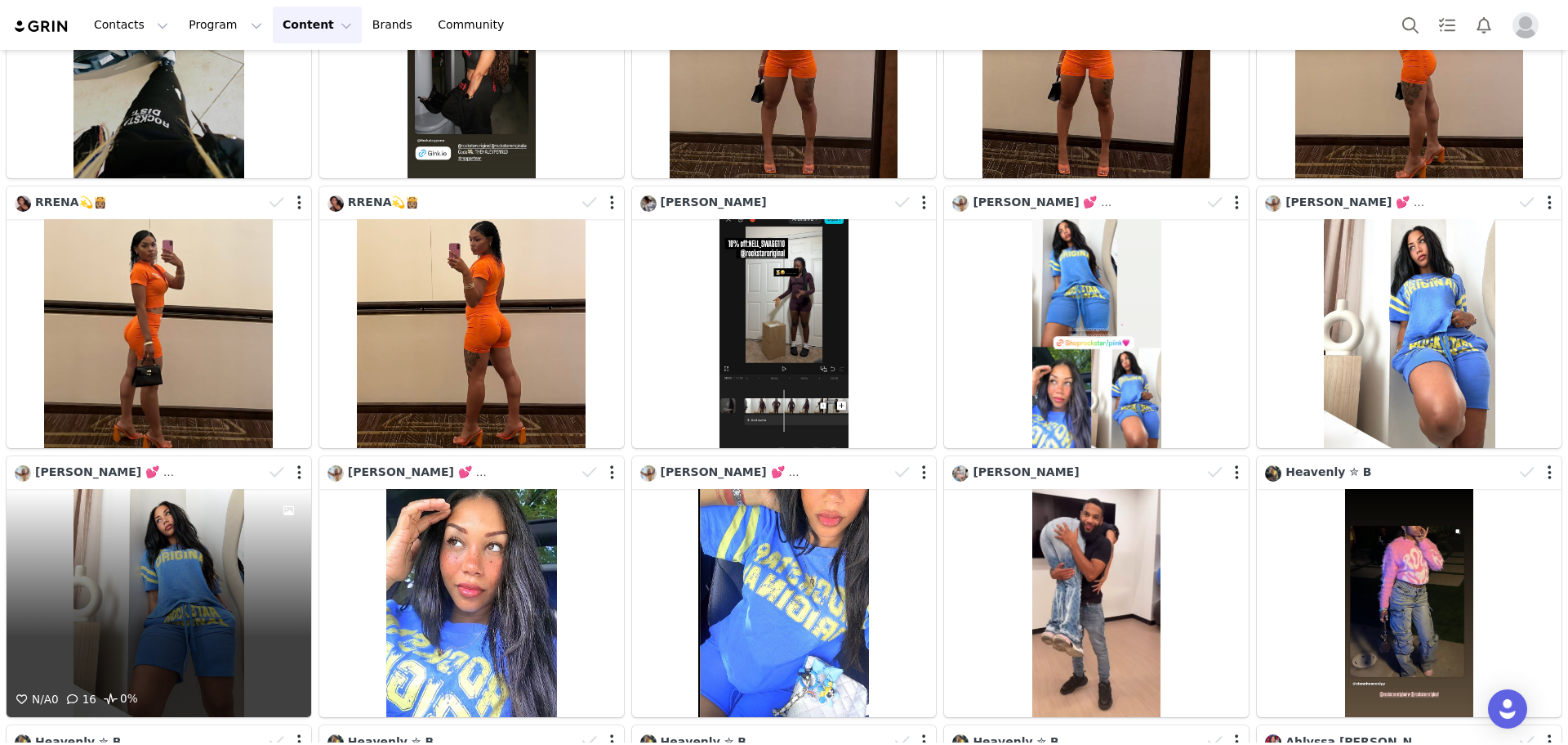
click at [227, 568] on div "N/A 0 16 0%" at bounding box center [159, 603] width 305 height 229
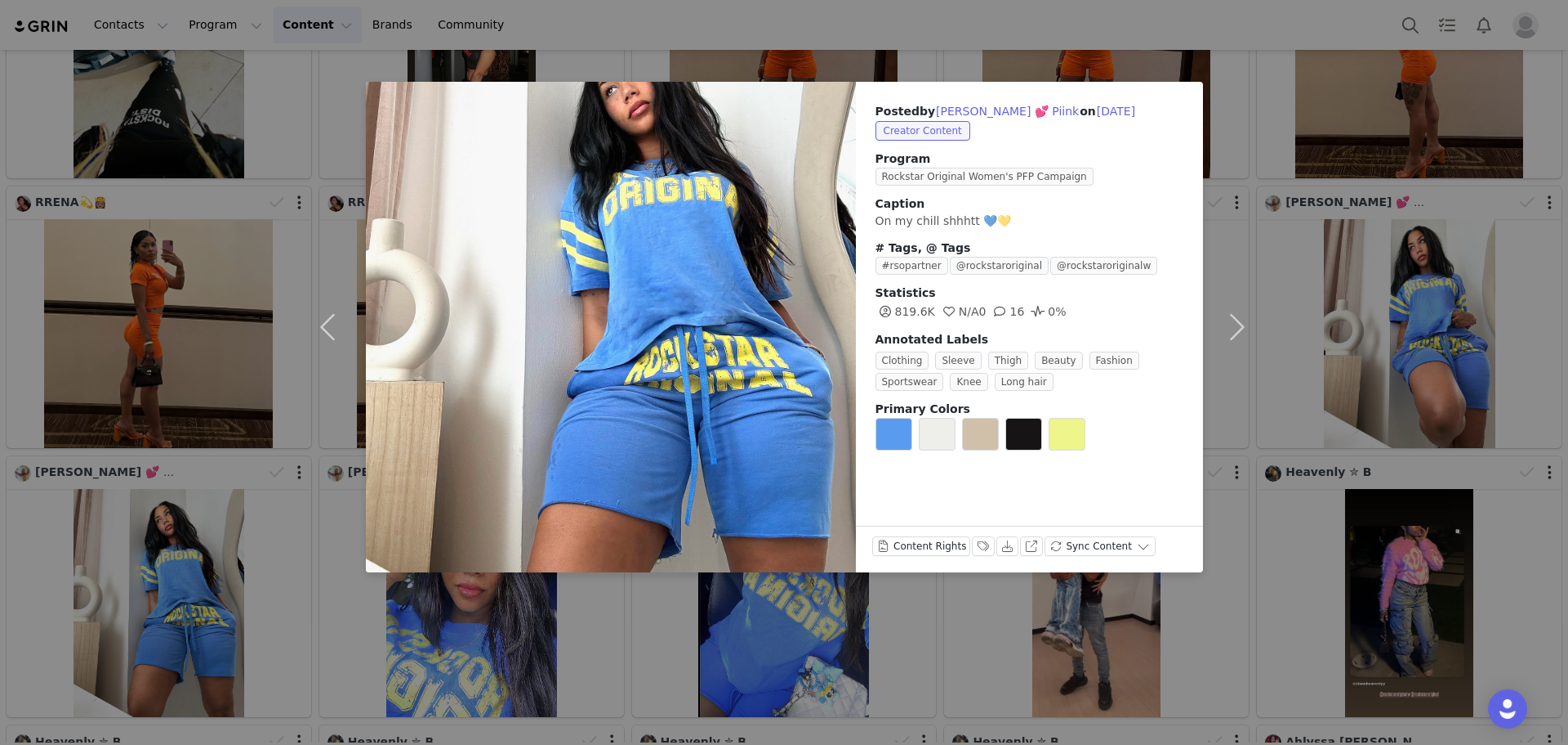
click at [227, 568] on div "Posted by [PERSON_NAME] 💕 Piink on [DATE] Creator Content Program Rockstar Orig…" at bounding box center [784, 372] width 1568 height 745
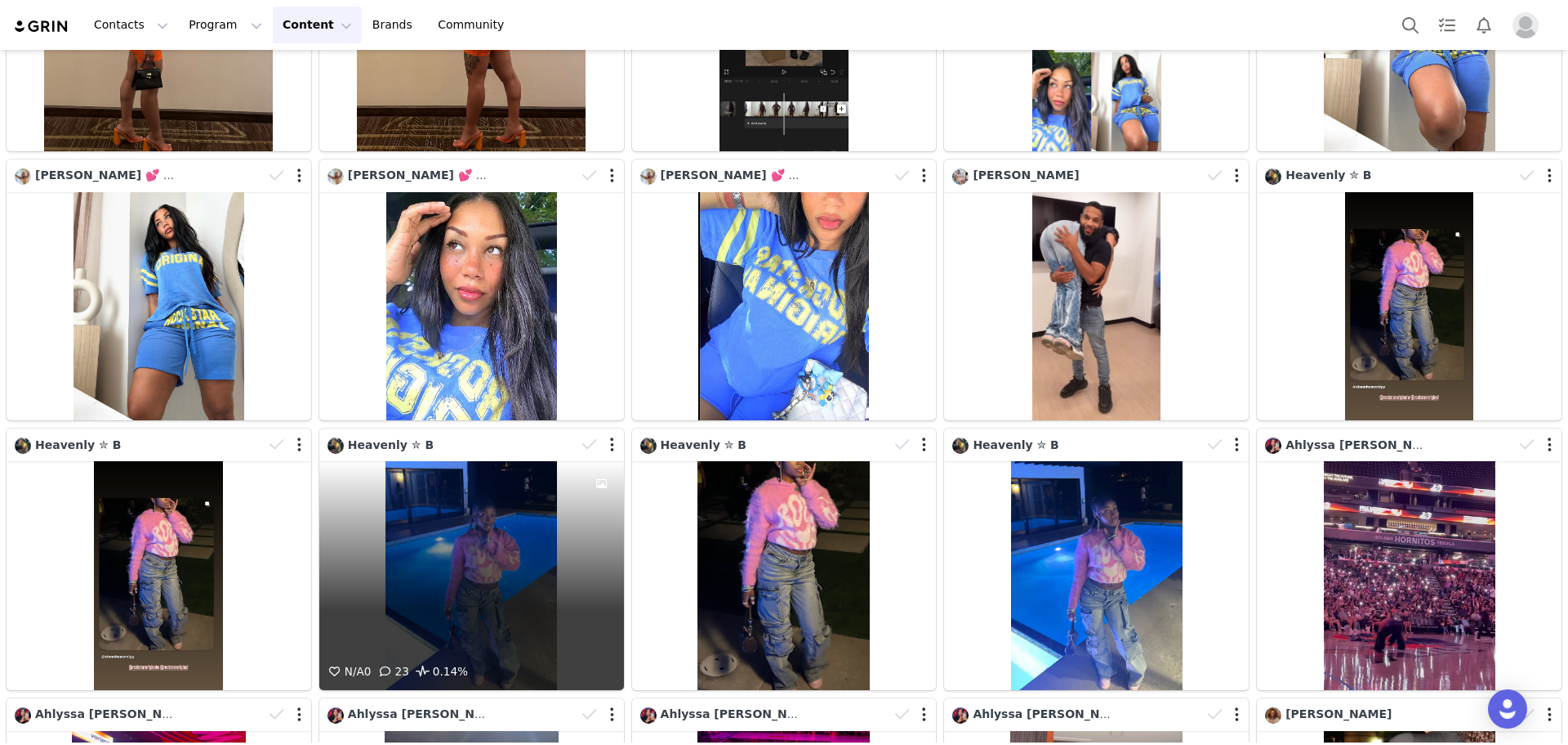
scroll to position [2148, 0]
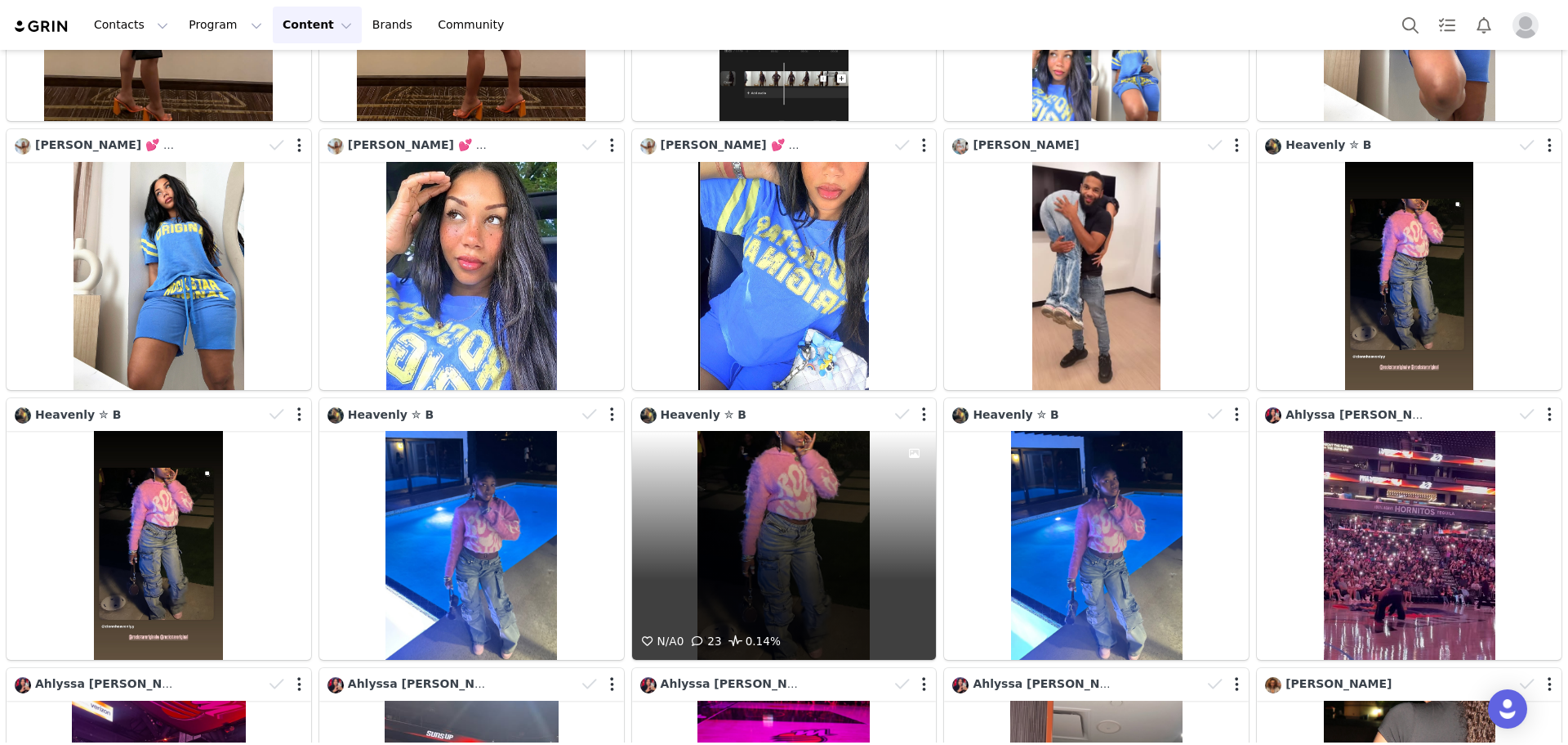
click at [866, 549] on div "N/A 0 23 0.14%" at bounding box center [784, 545] width 305 height 229
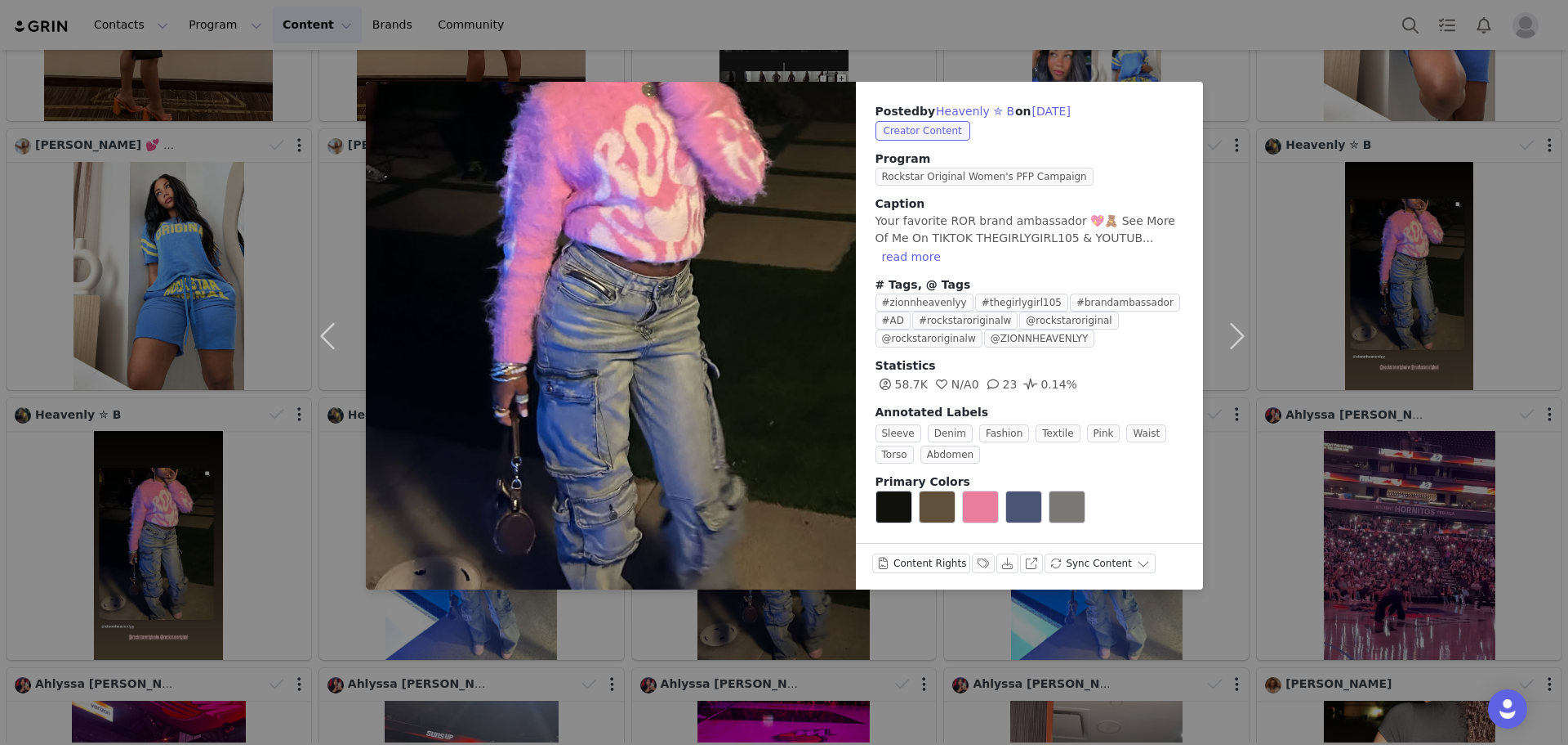
click at [860, 578] on div "Posted by Heavenly ✮ B on [DATE] Creator Content Program Rockstar Original Wome…" at bounding box center [784, 372] width 1568 height 745
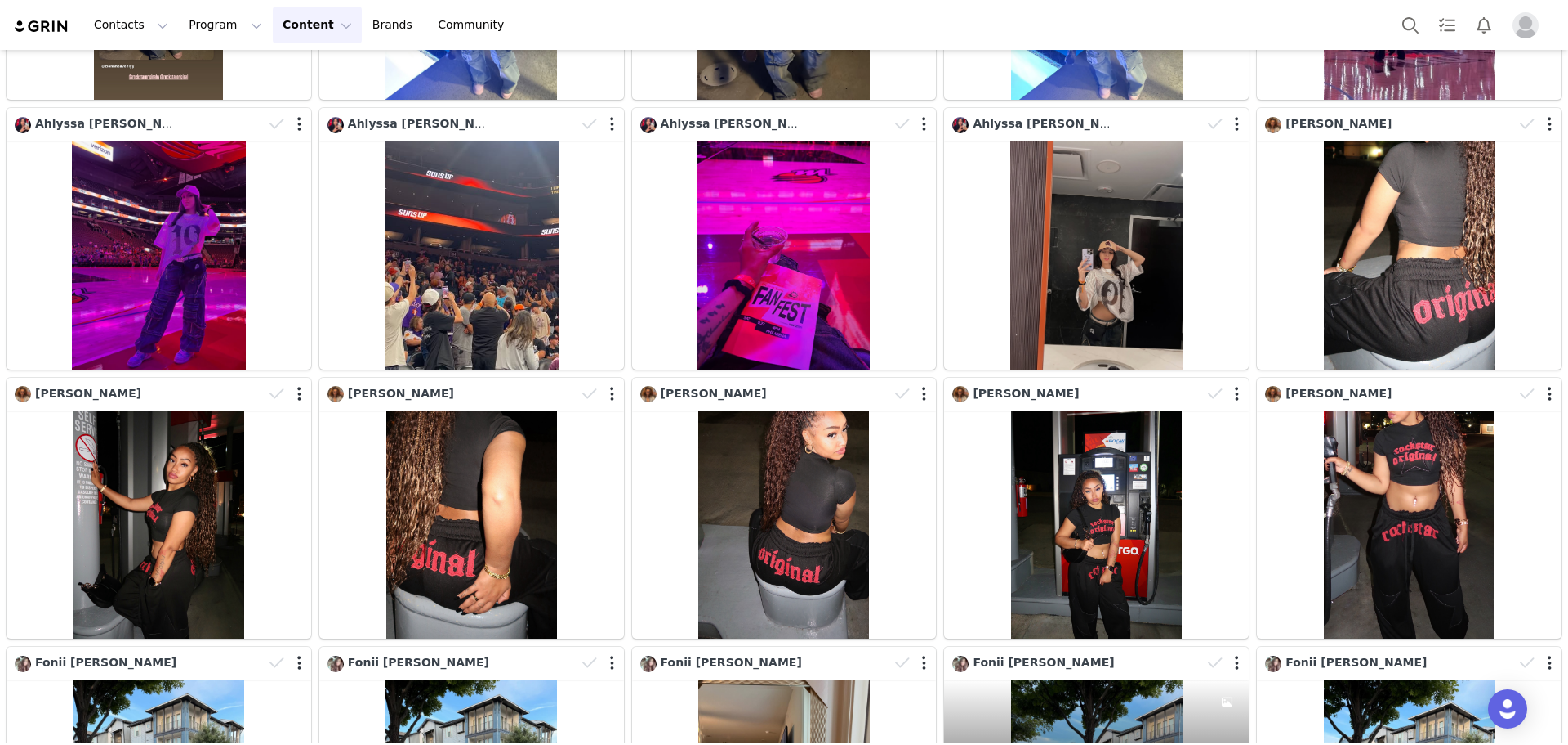
scroll to position [2772, 0]
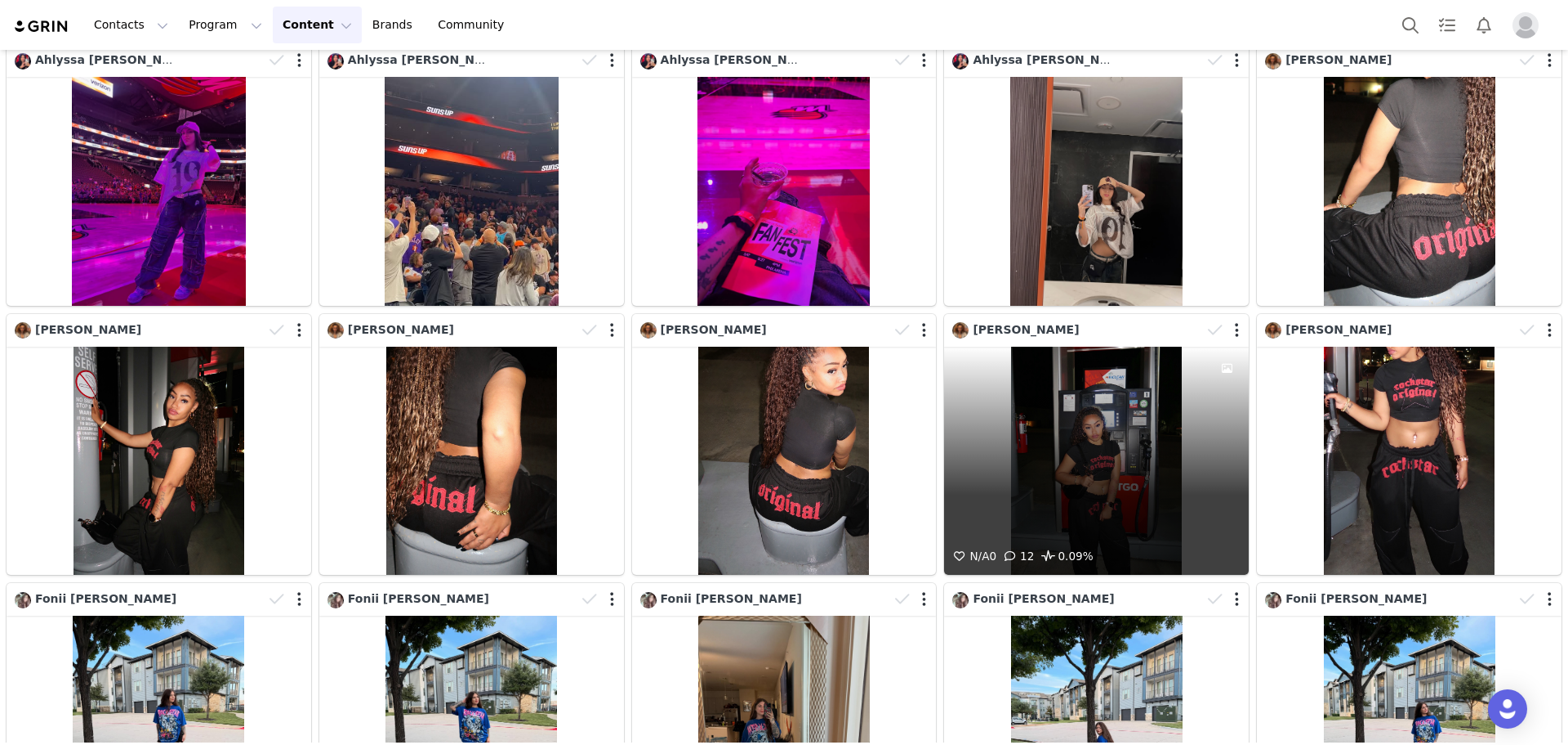
click at [1119, 438] on div "N/A 0 12 0.09%" at bounding box center [1096, 461] width 305 height 229
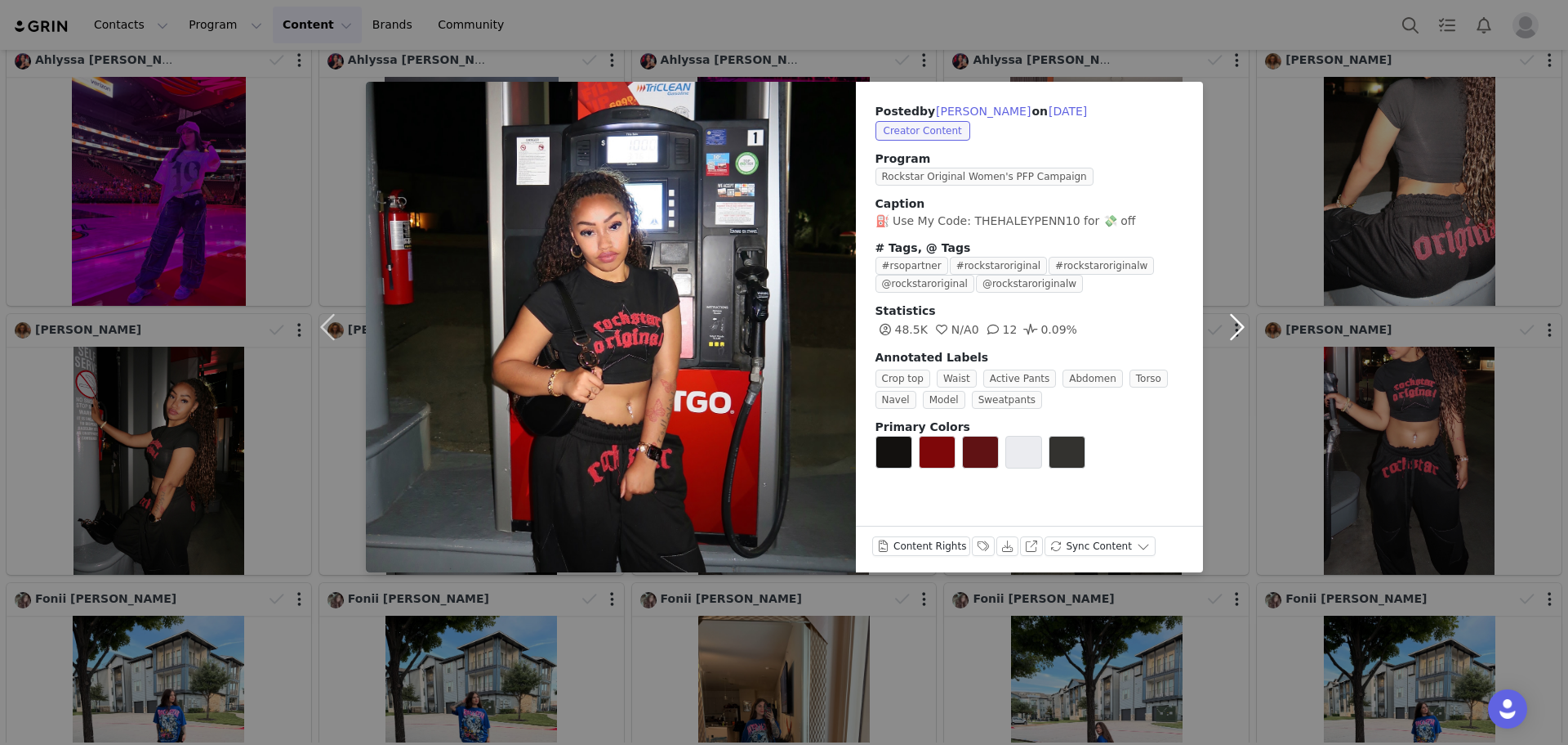
click at [1242, 438] on button "button" at bounding box center [1238, 327] width 69 height 490
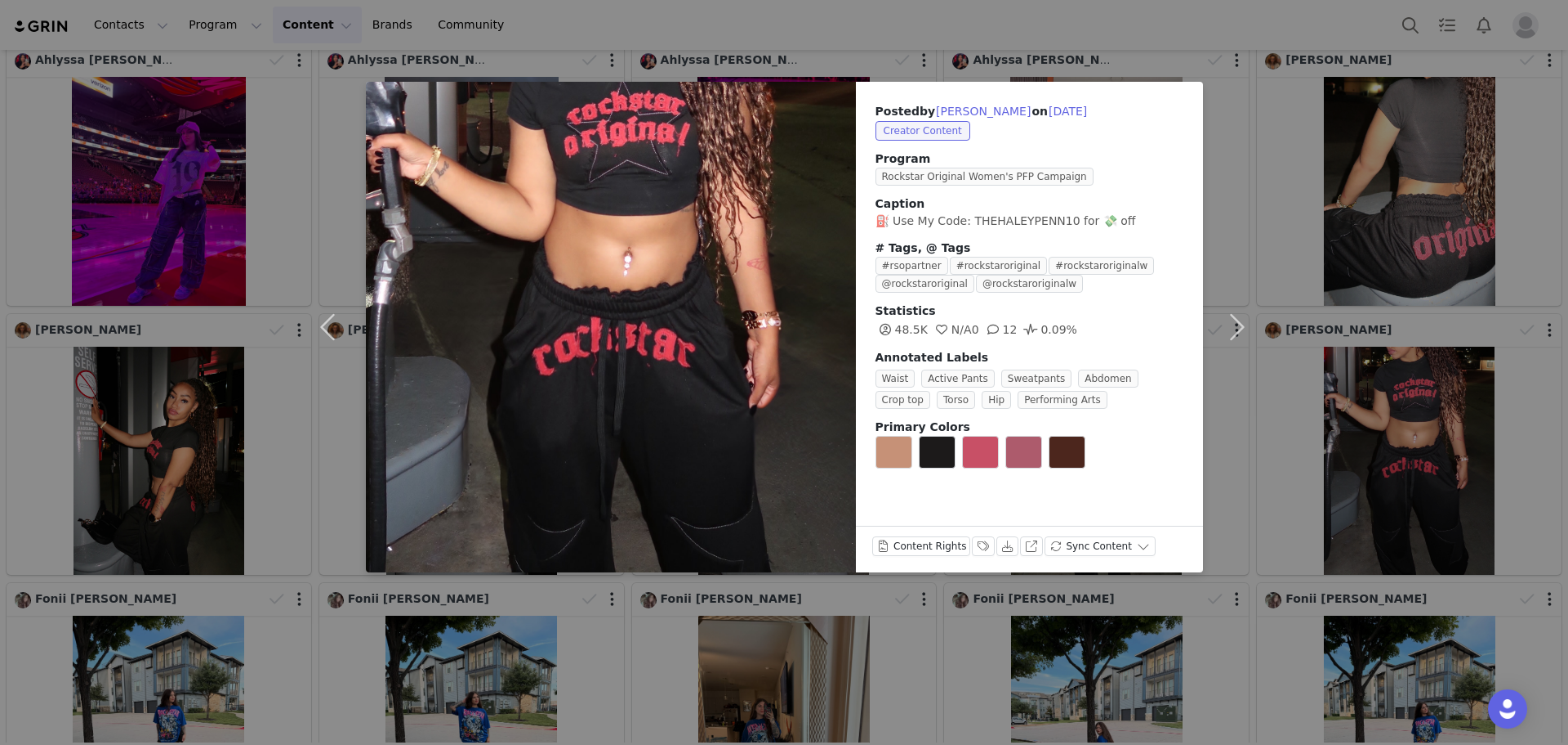
click at [1358, 423] on div "Posted by [PERSON_NAME] on [DATE] Creator Content Program Rockstar Original Wom…" at bounding box center [784, 372] width 1568 height 745
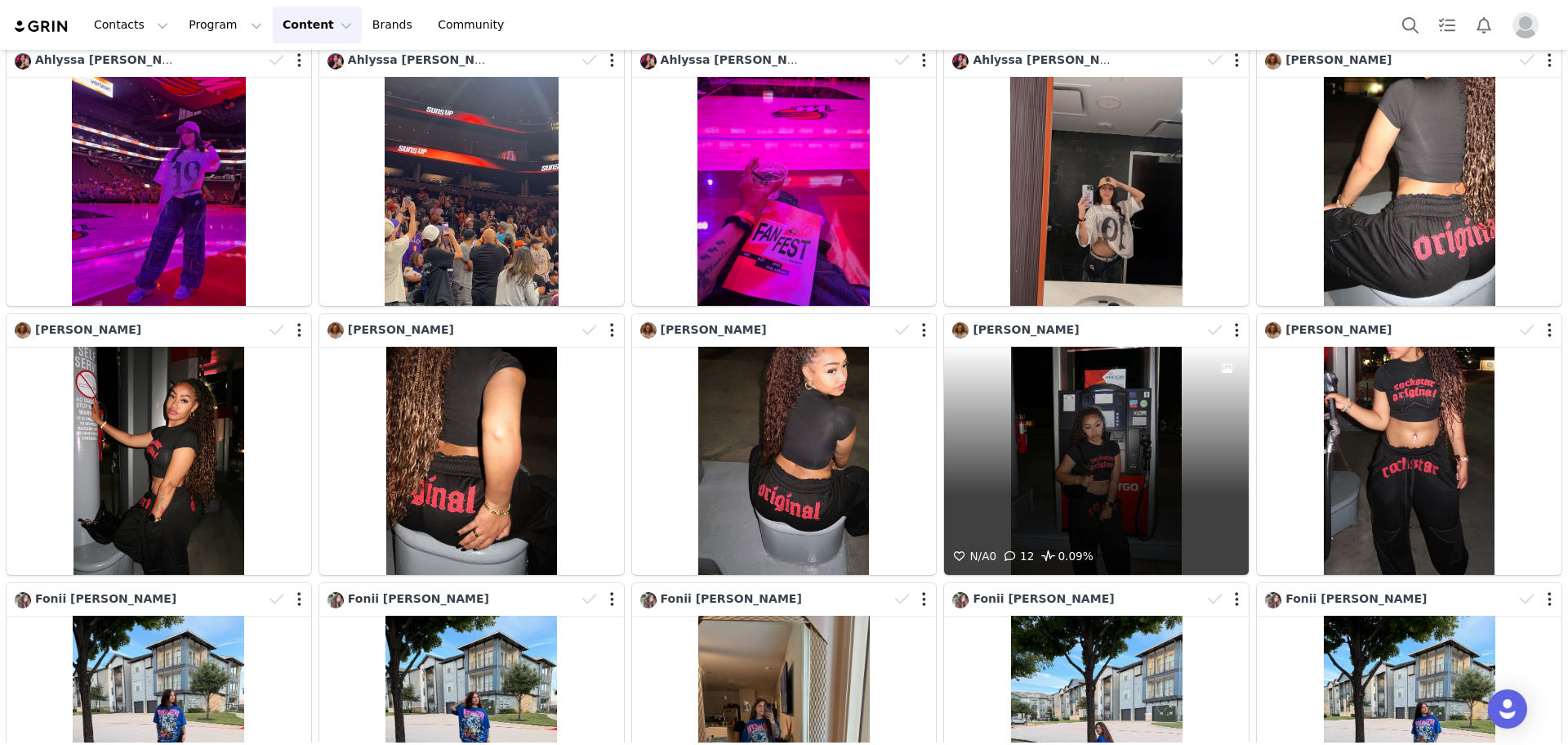
click at [1225, 318] on div at bounding box center [1225, 330] width 47 height 24
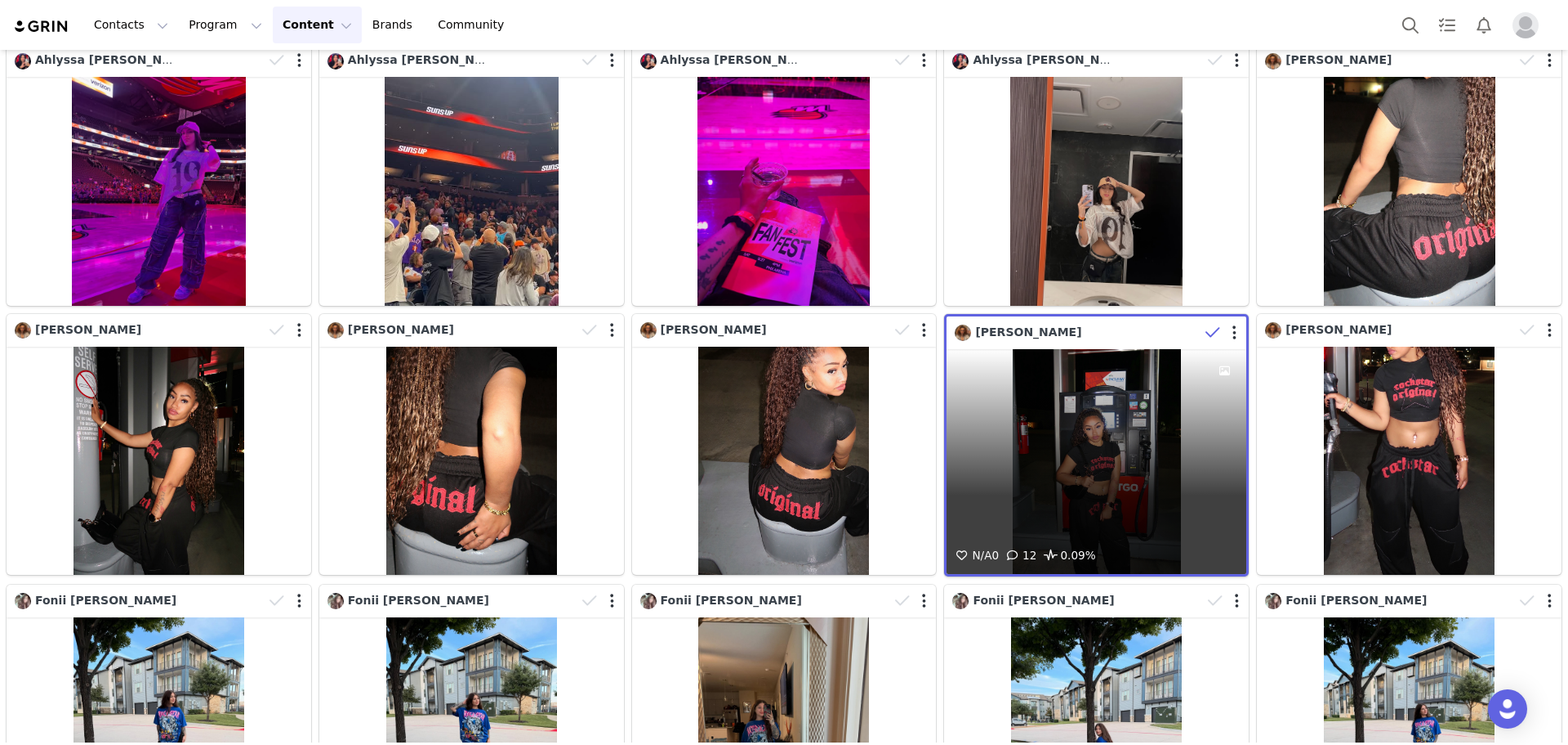
click at [1222, 320] on div at bounding box center [1223, 333] width 47 height 24
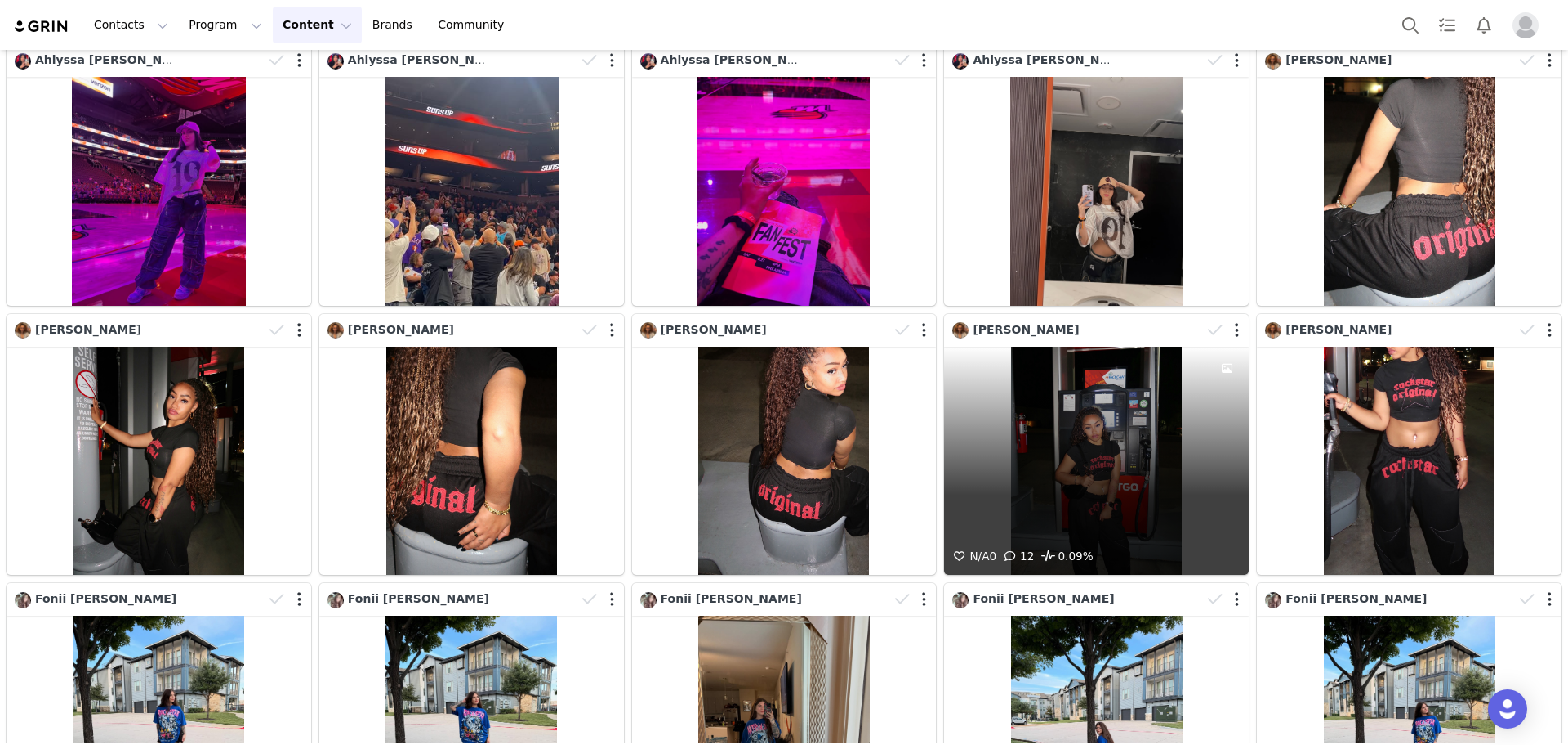
click at [1229, 318] on div at bounding box center [1225, 330] width 47 height 24
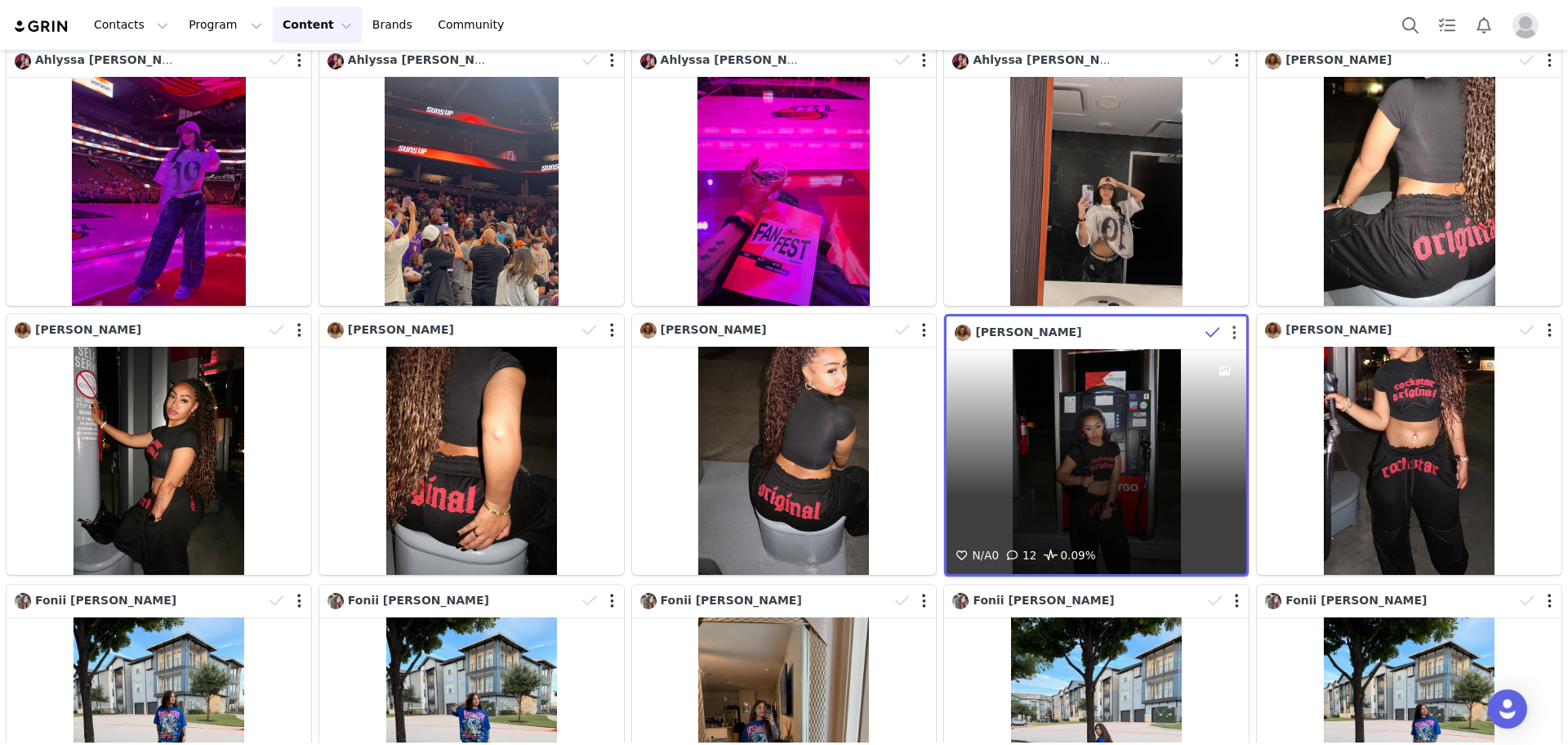
click at [1233, 324] on button "button" at bounding box center [1235, 333] width 4 height 17
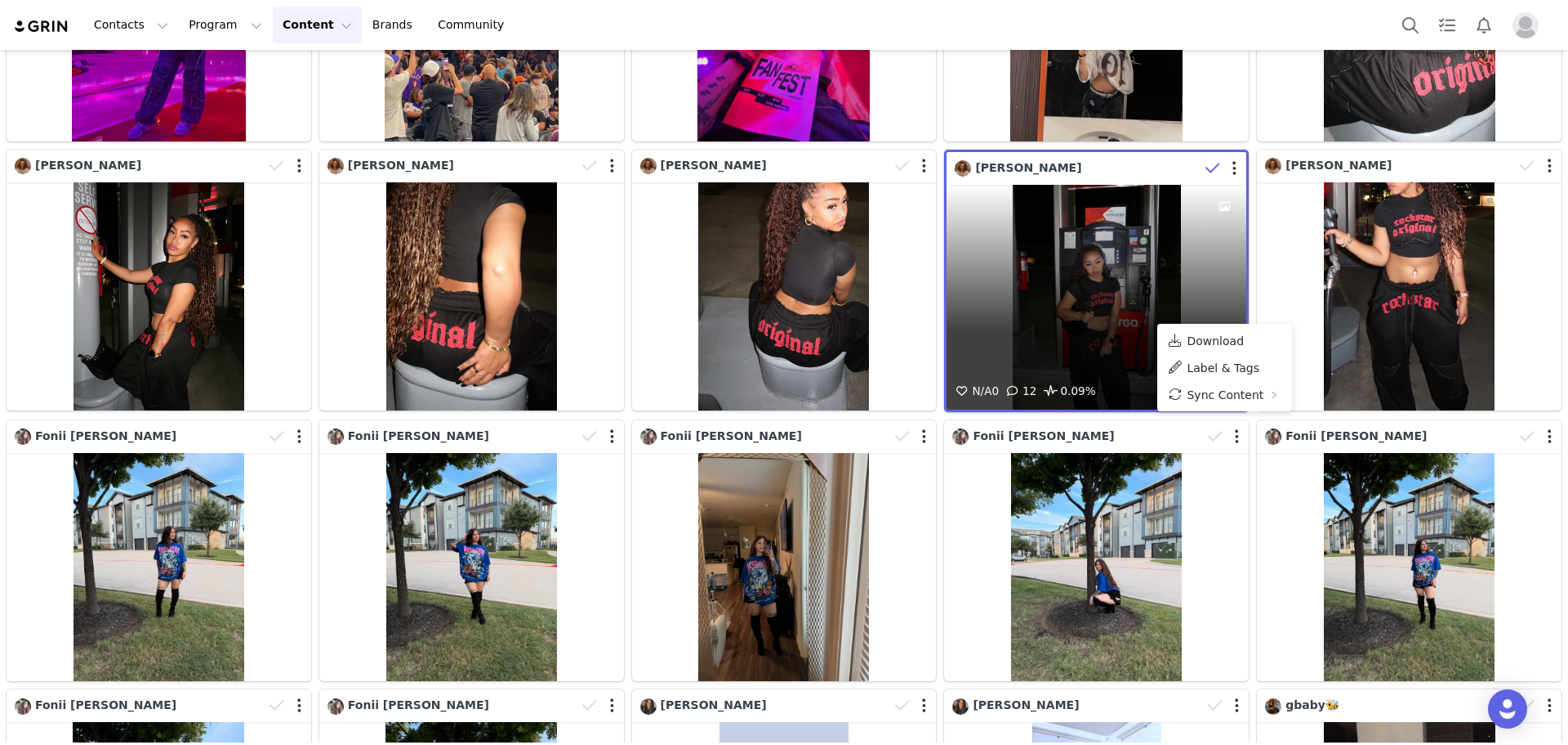
scroll to position [3016, 0]
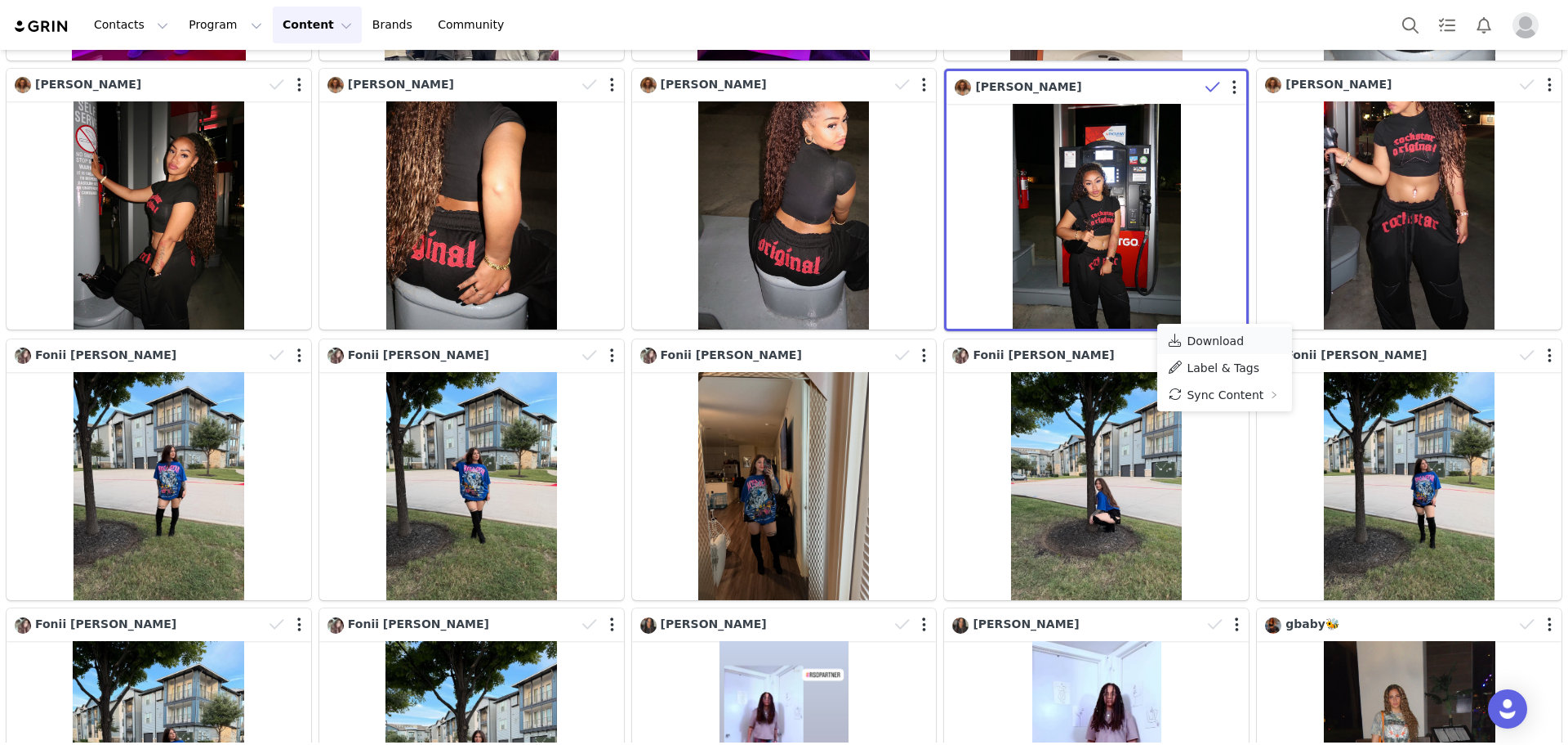
click at [1186, 336] on span "Download" at bounding box center [1215, 341] width 58 height 13
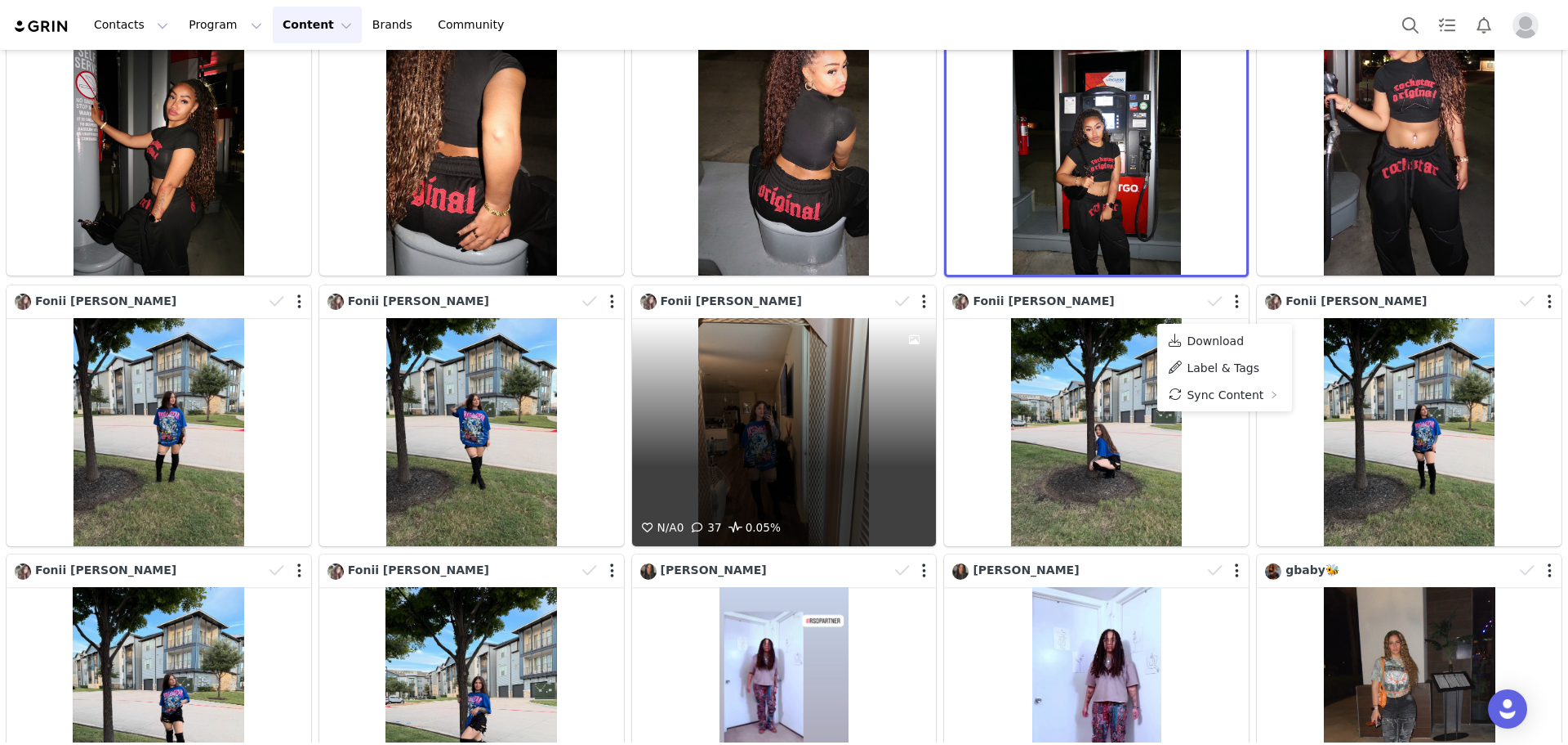
scroll to position [3098, 0]
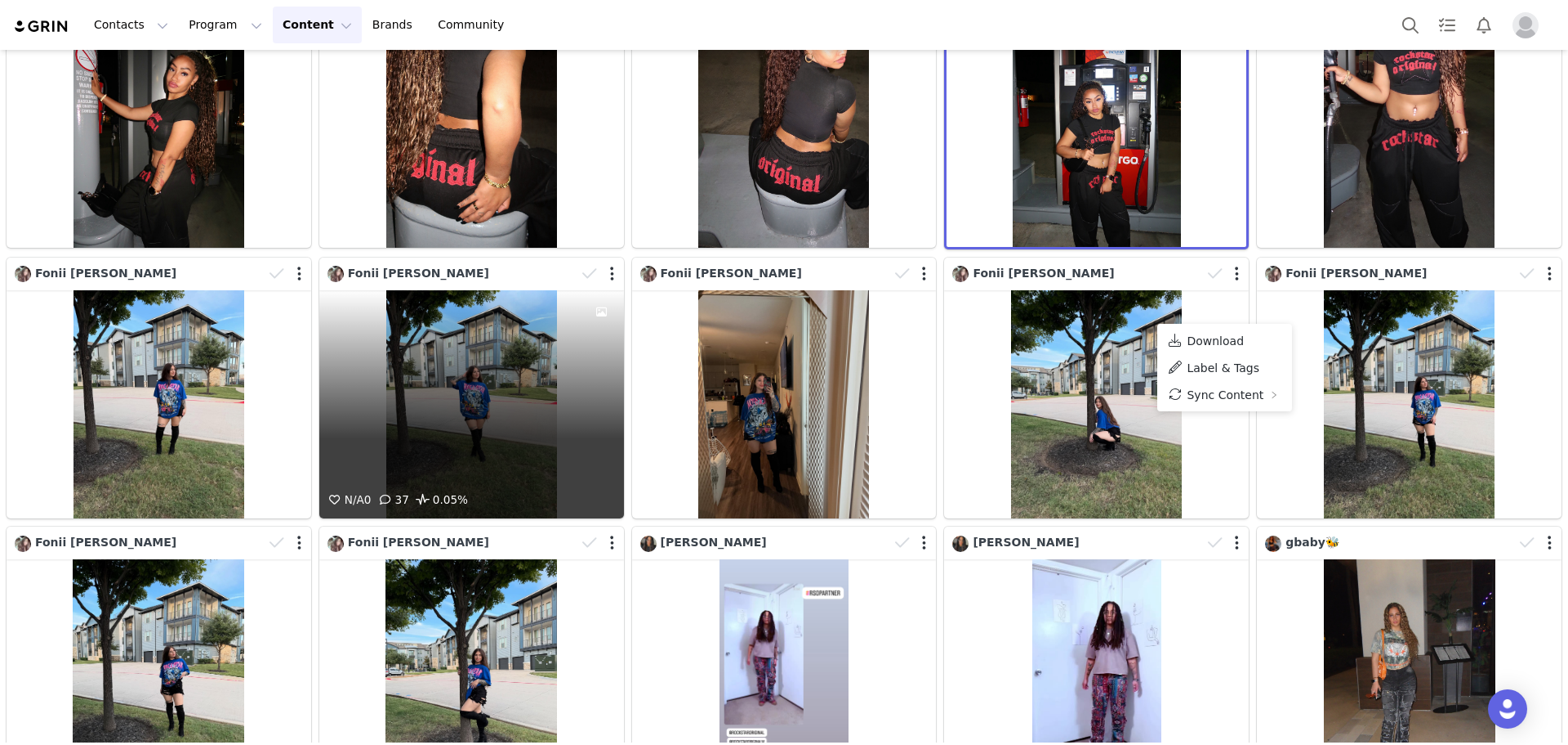
click at [459, 338] on div "N/A 0 37 0.05%" at bounding box center [472, 404] width 305 height 229
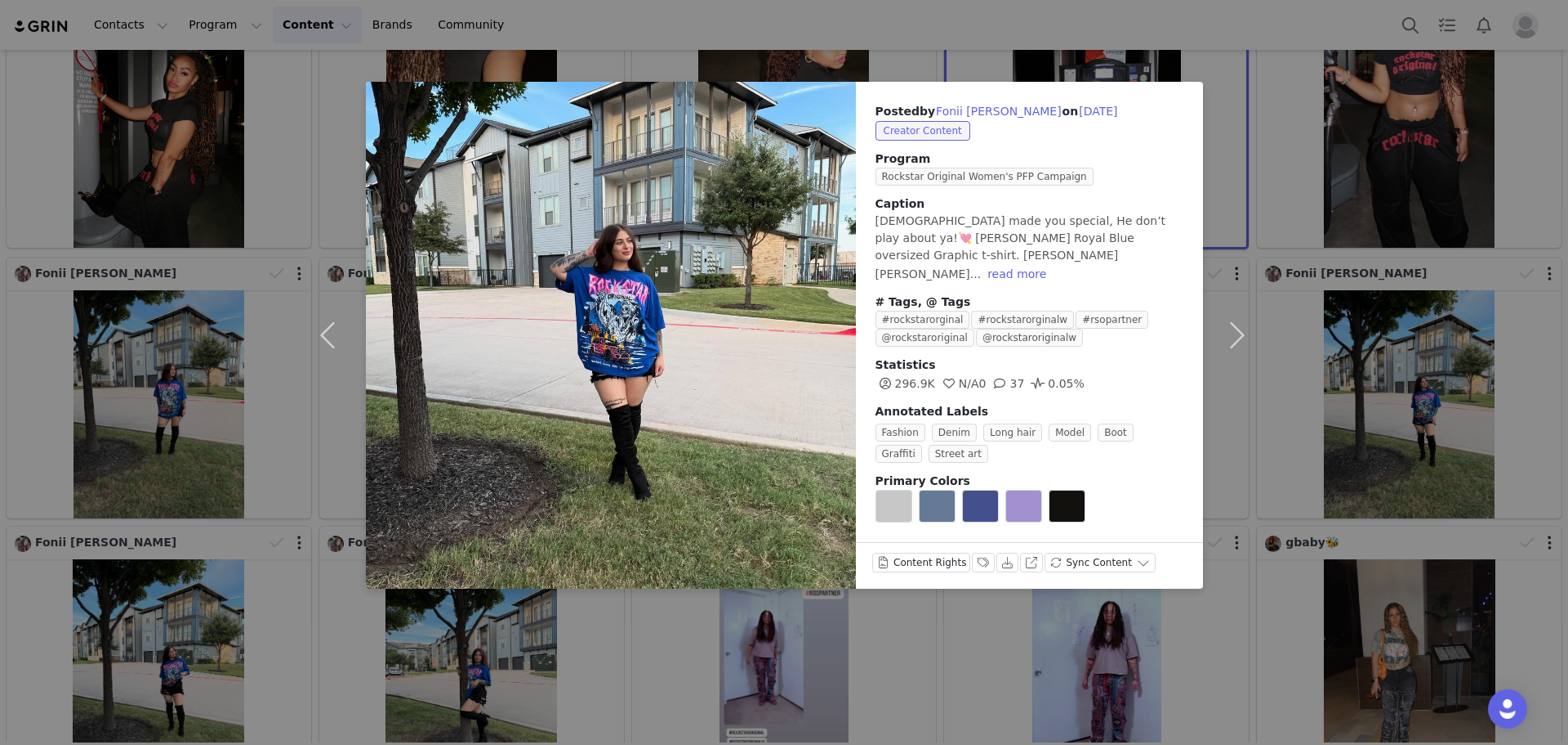
click at [288, 346] on div "Posted by [PERSON_NAME] on [DATE] Creator Content Program Rockstar Original Wom…" at bounding box center [784, 372] width 1568 height 745
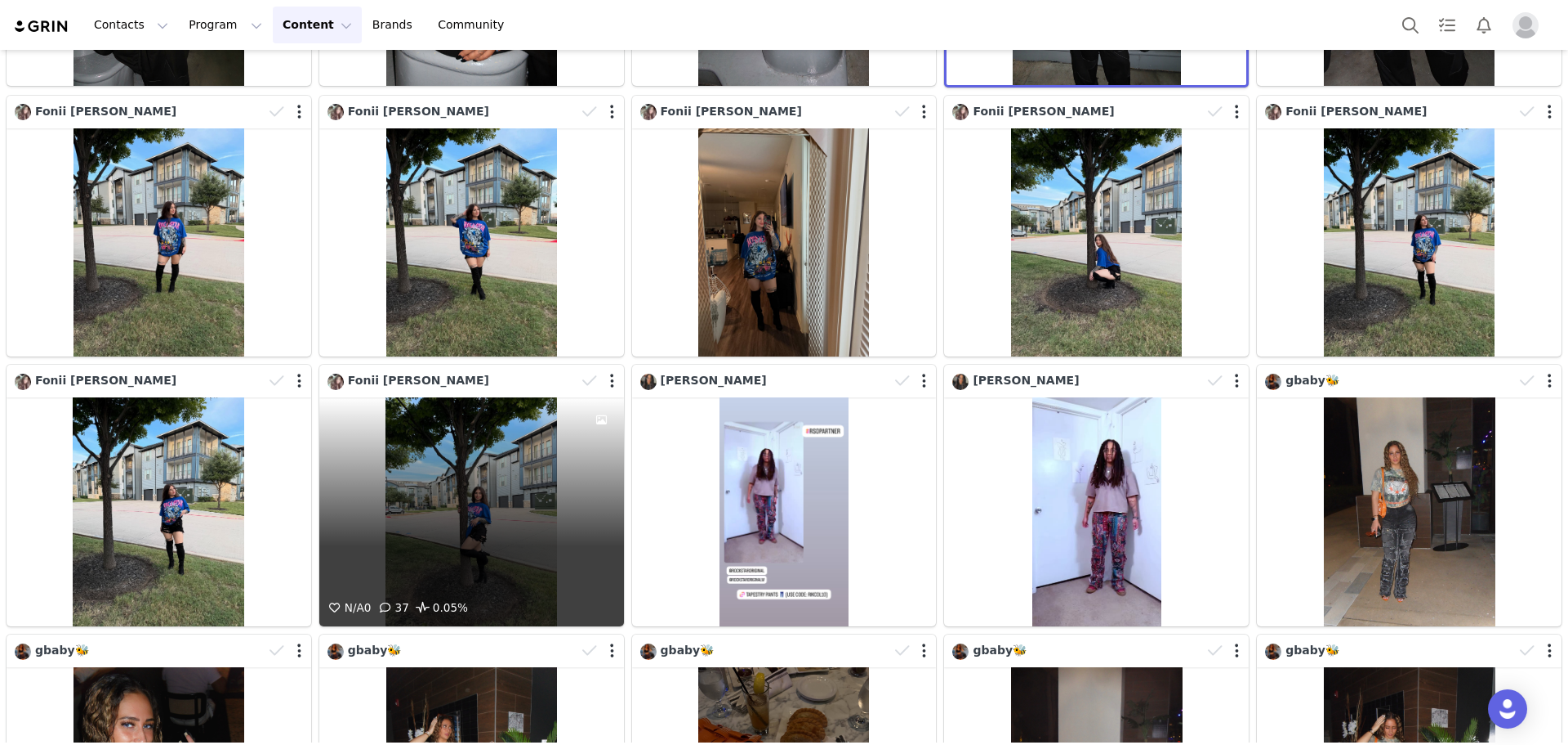
scroll to position [3183, 0]
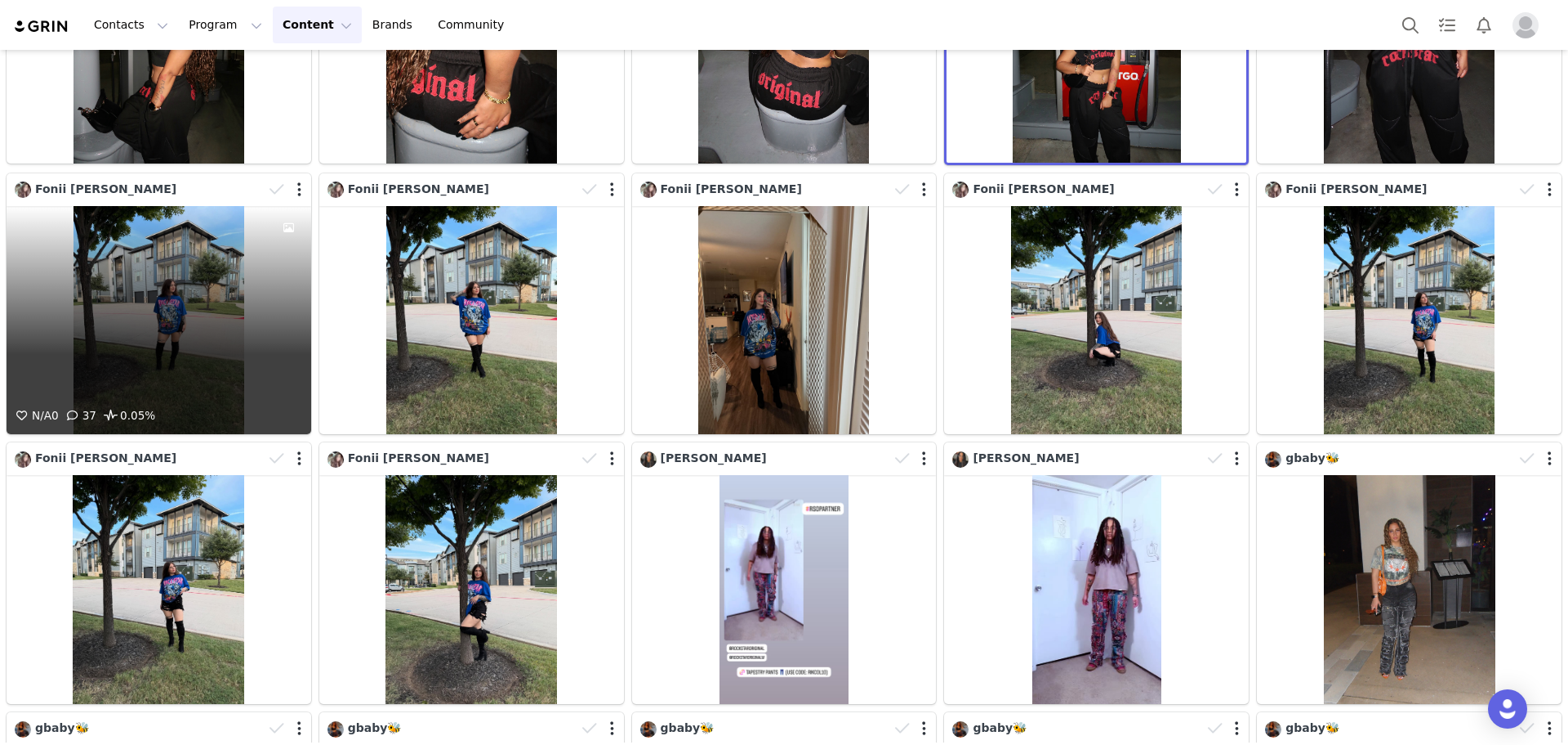
click at [160, 277] on div "N/A 0 37 0.05%" at bounding box center [159, 320] width 305 height 229
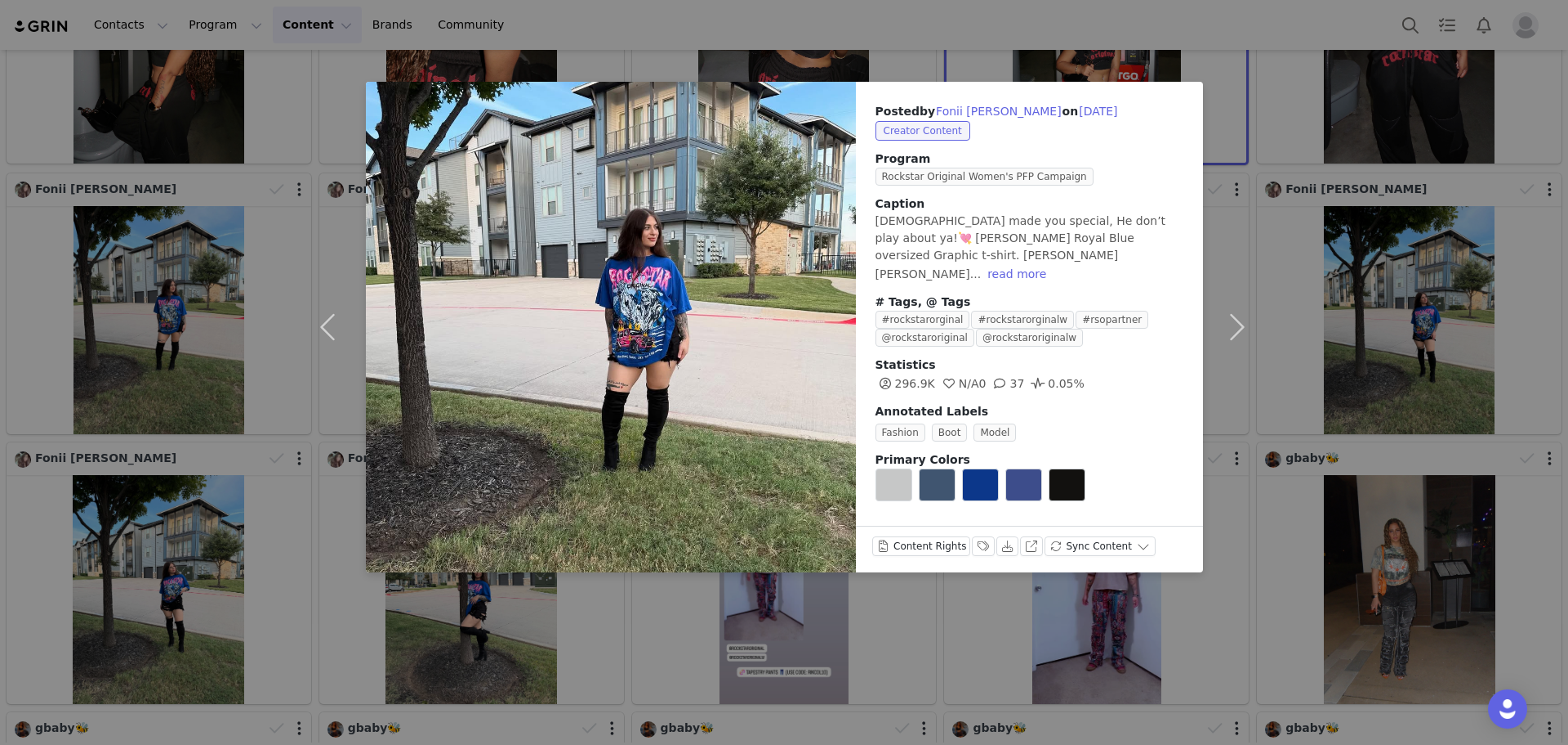
click at [160, 277] on div "Posted by [PERSON_NAME] on [DATE] Creator Content Program Rockstar Original Wom…" at bounding box center [784, 372] width 1568 height 745
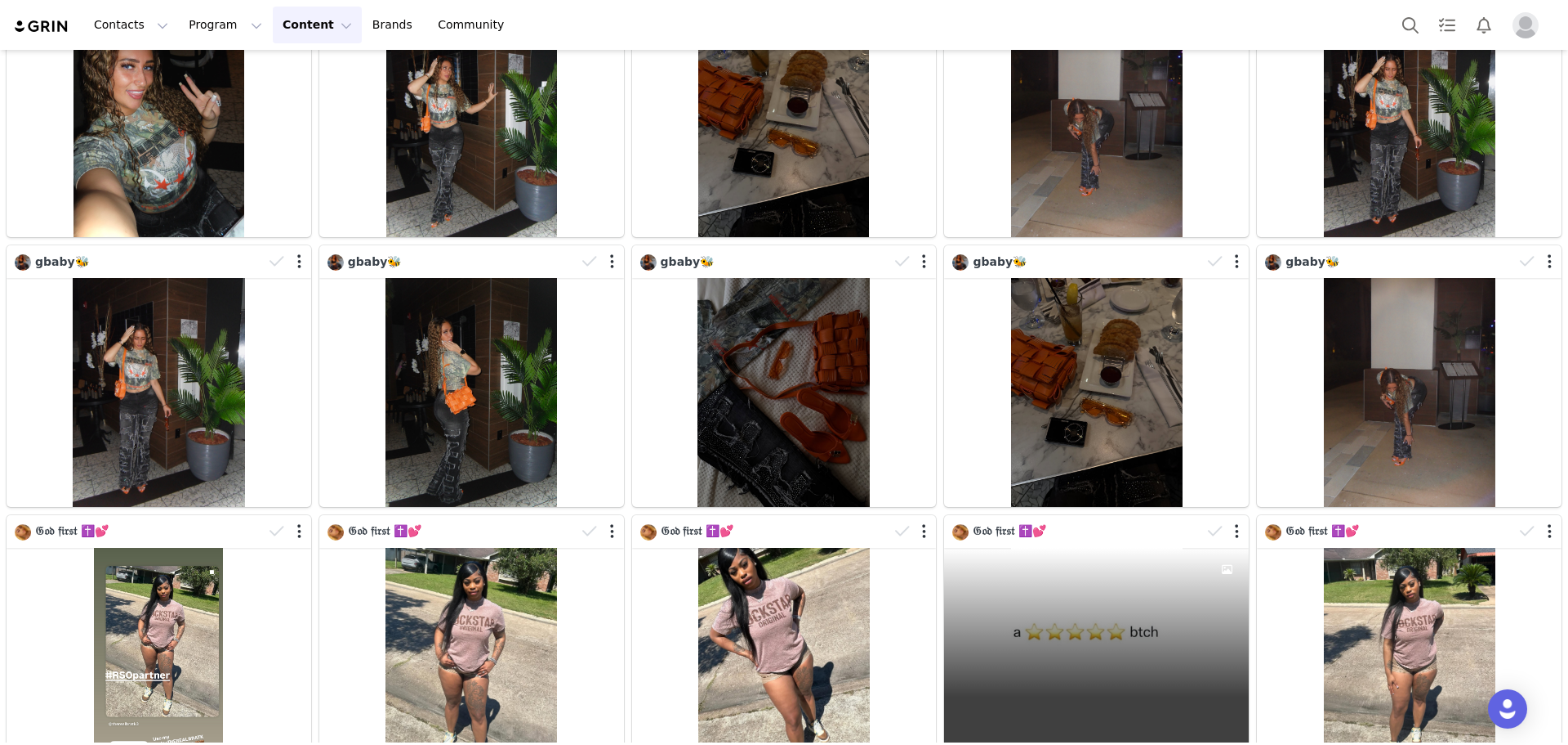
scroll to position [4000, 0]
